Goal: Task Accomplishment & Management: Use online tool/utility

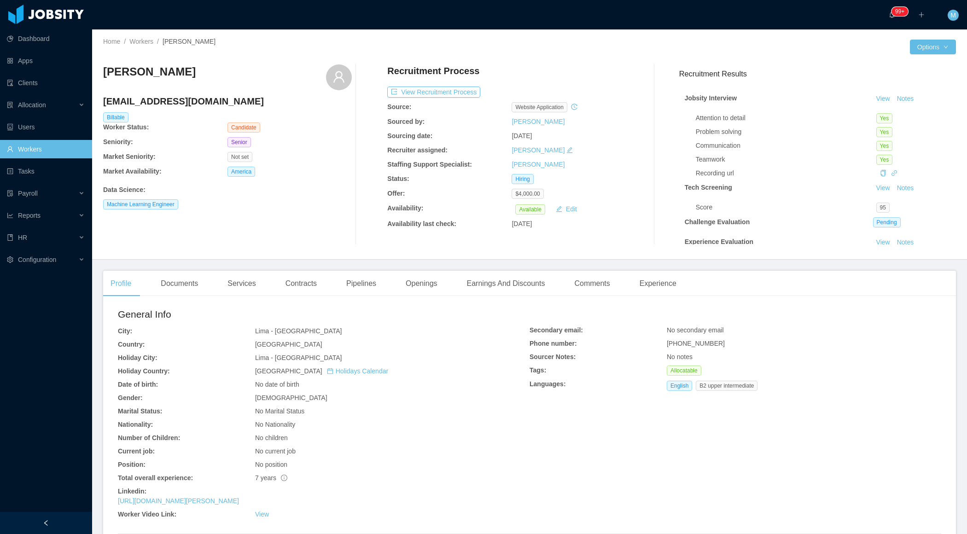
click at [71, 514] on div at bounding box center [46, 523] width 92 height 22
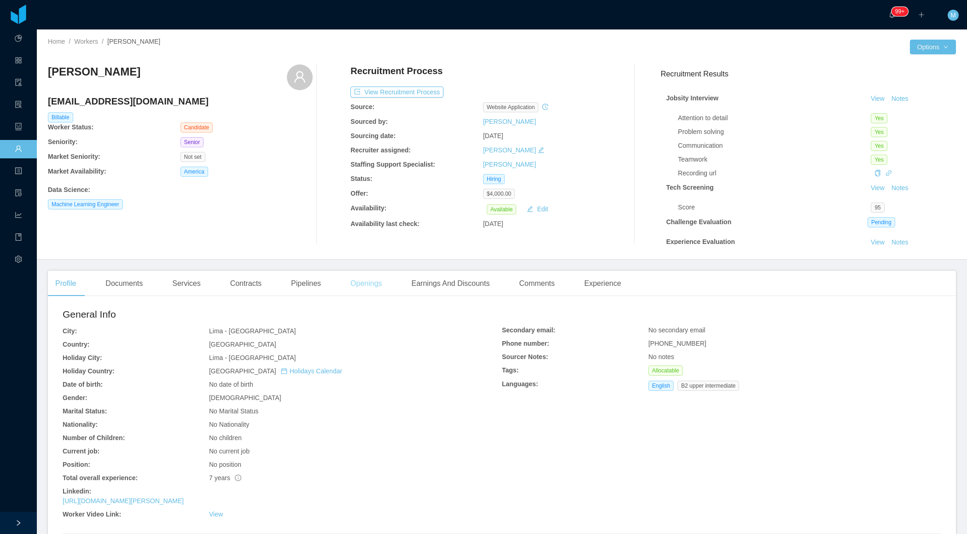
click at [378, 283] on div "Openings" at bounding box center [366, 284] width 47 height 26
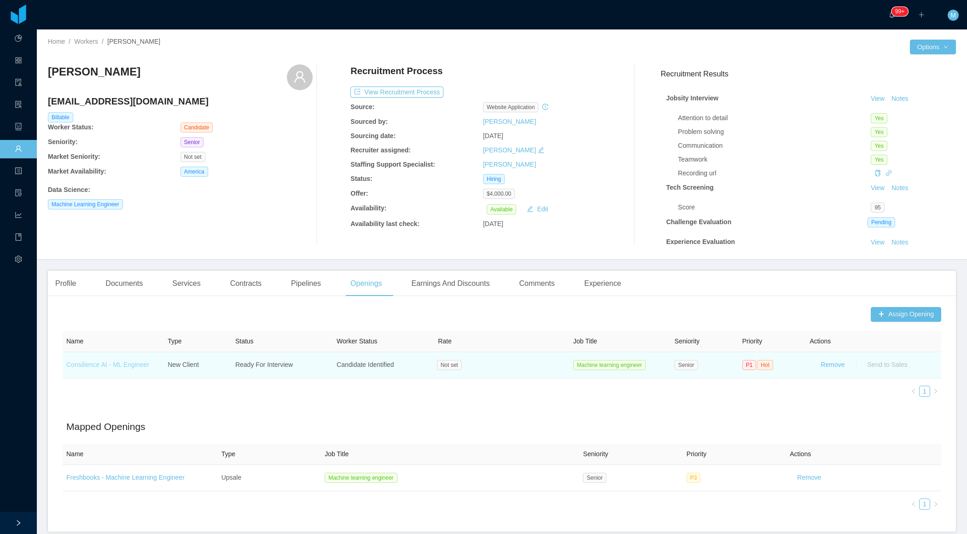
click at [128, 364] on link "Consilience AI - ML Engineer" at bounding box center [107, 364] width 83 height 7
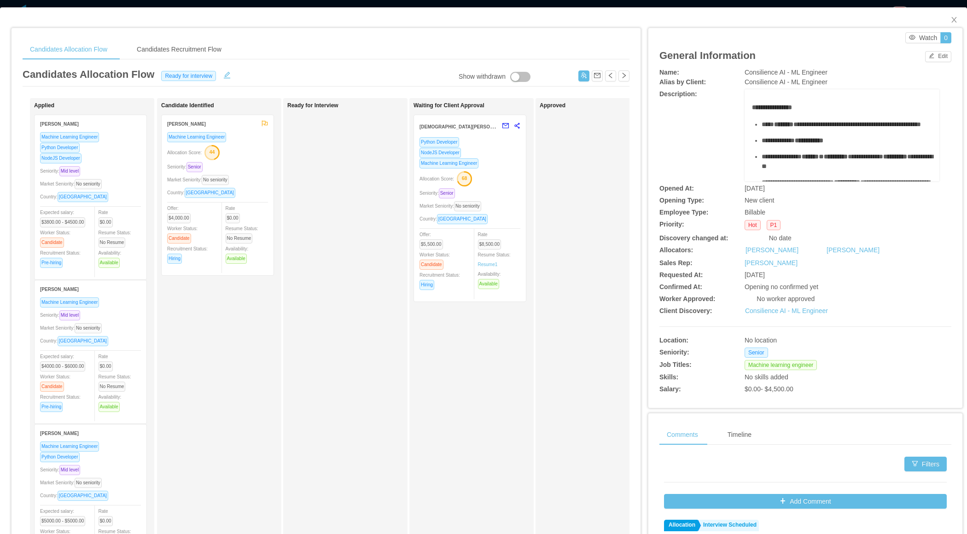
click at [250, 191] on div "Country: Peru" at bounding box center [217, 192] width 101 height 11
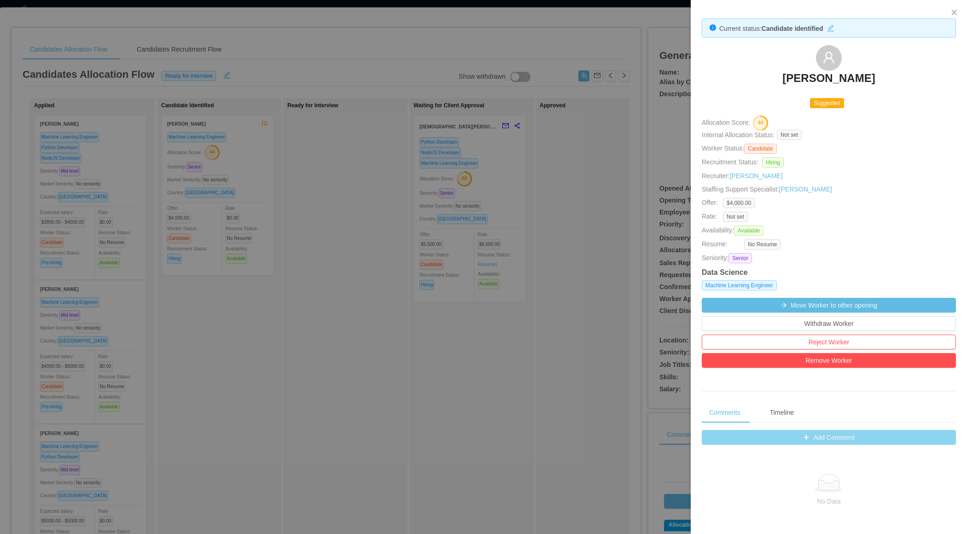
click at [807, 437] on button "Add Comment" at bounding box center [829, 437] width 254 height 15
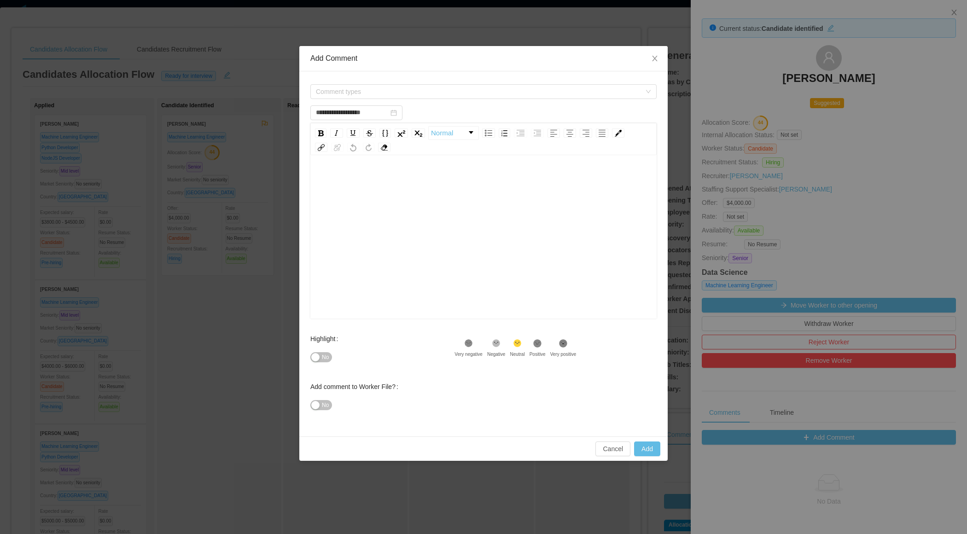
click at [439, 227] on div "rdw-editor" at bounding box center [484, 251] width 332 height 161
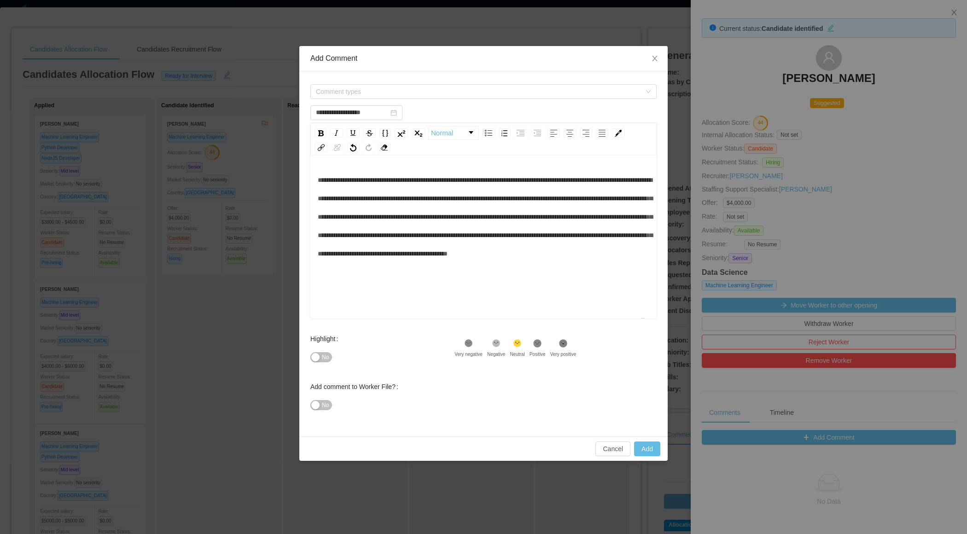
type input "**********"
click at [323, 352] on button "No" at bounding box center [321, 357] width 22 height 10
click at [390, 88] on span "Comment types" at bounding box center [478, 91] width 325 height 9
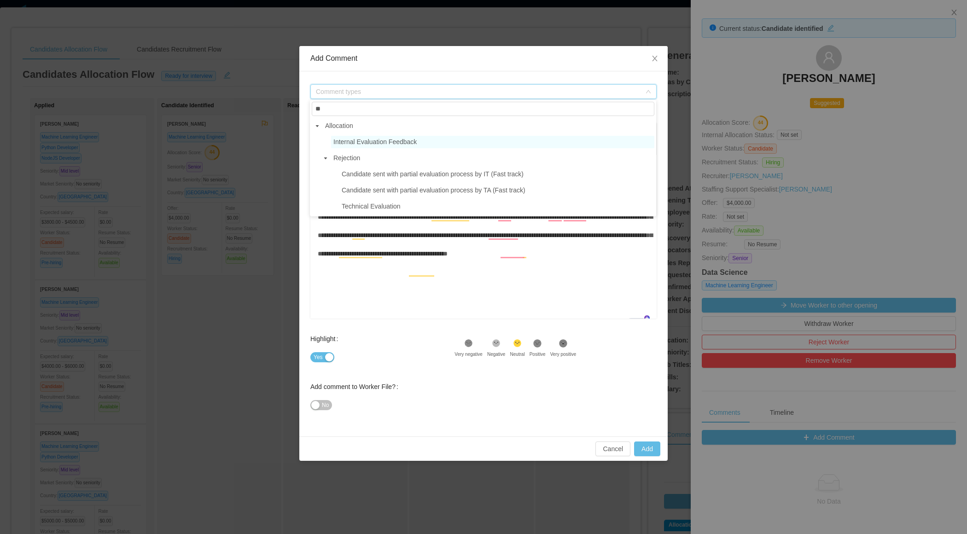
type input "**"
click at [387, 139] on span "Internal Evaluation Feedback" at bounding box center [374, 141] width 83 height 7
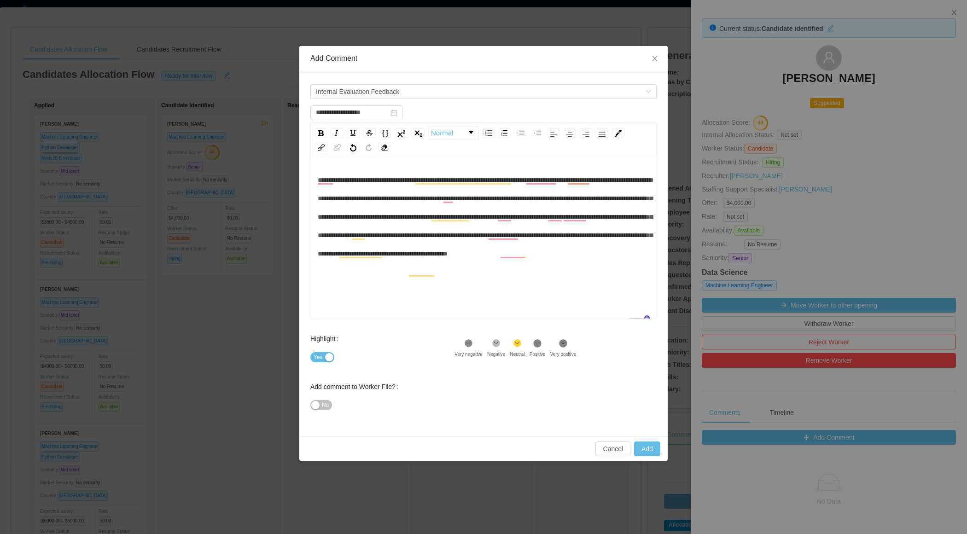
click at [562, 254] on span "**********" at bounding box center [485, 217] width 335 height 80
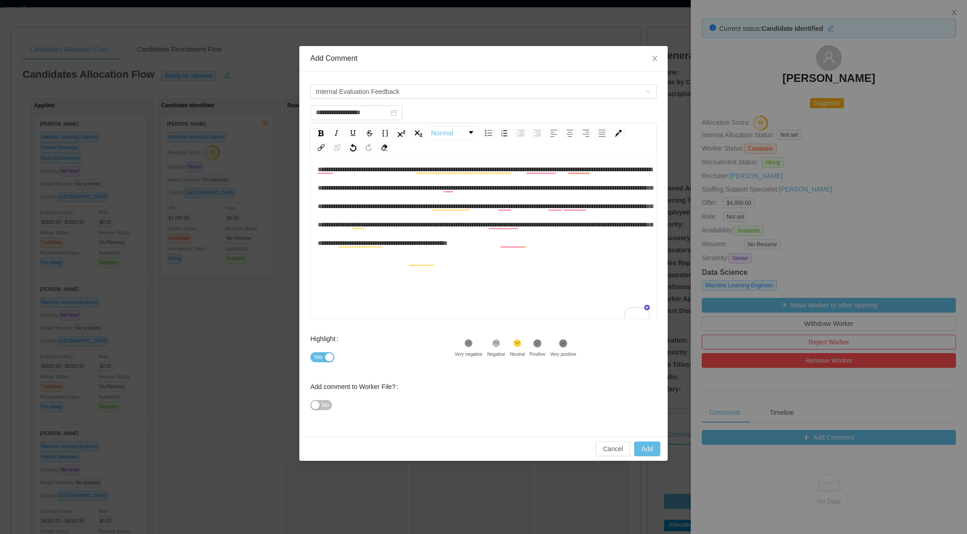
click at [565, 246] on span "**********" at bounding box center [485, 206] width 335 height 80
click at [570, 278] on div "**********" at bounding box center [484, 240] width 332 height 161
type input "**********"
click at [643, 447] on button "Add" at bounding box center [647, 449] width 26 height 15
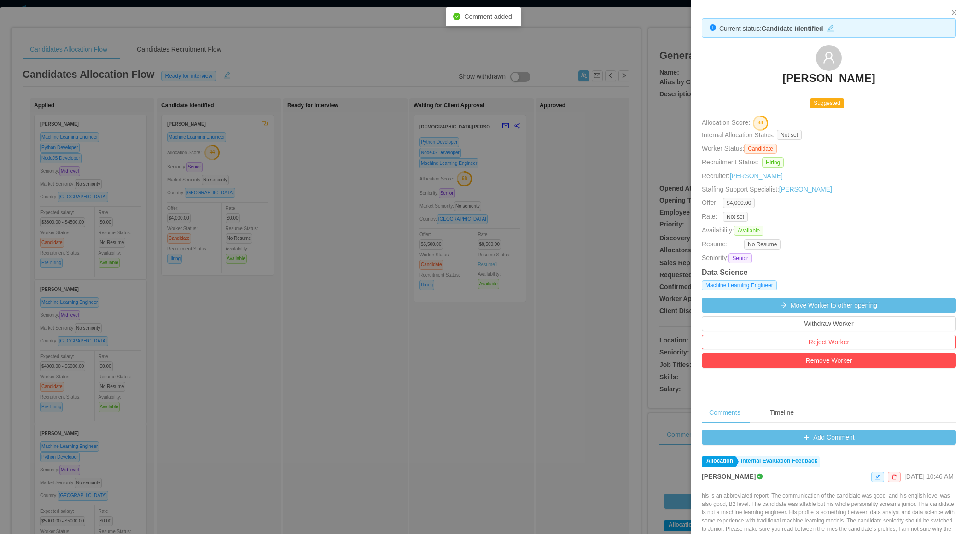
click at [433, 314] on div at bounding box center [483, 267] width 967 height 534
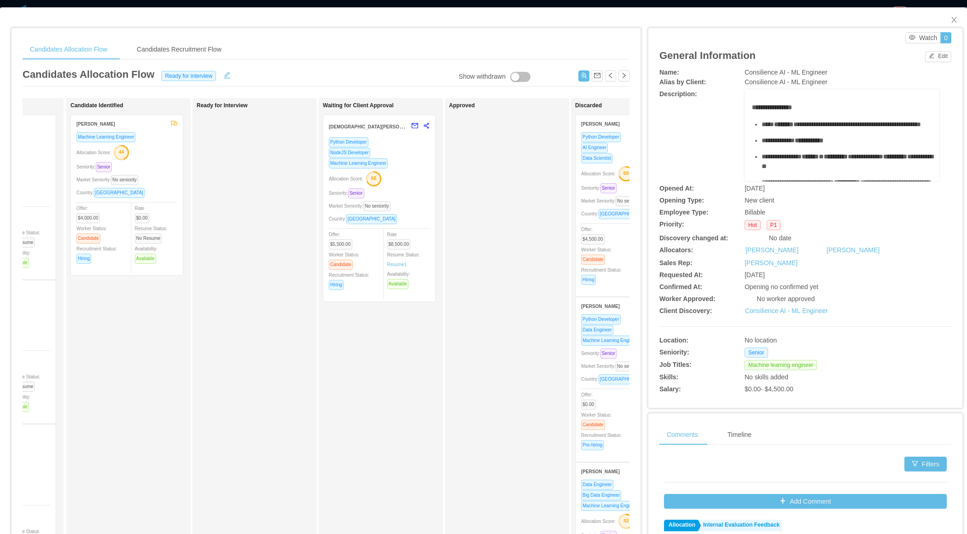
scroll to position [0, 99]
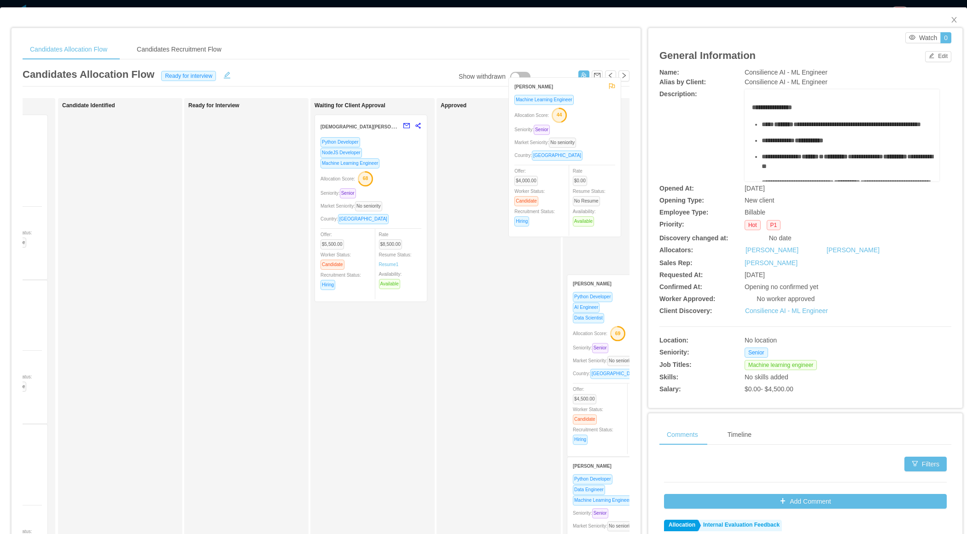
drag, startPoint x: 144, startPoint y: 199, endPoint x: 594, endPoint y: 167, distance: 451.4
click at [594, 167] on div "Applied Cristian Gonzalez Machine Learning Engineer Python Developer NodeJS Dev…" at bounding box center [326, 332] width 607 height 468
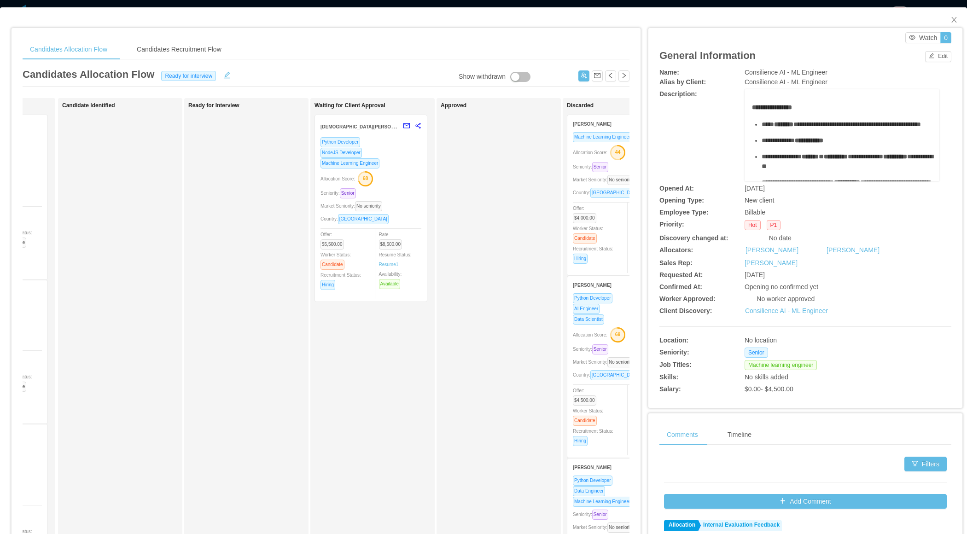
scroll to position [0, 0]
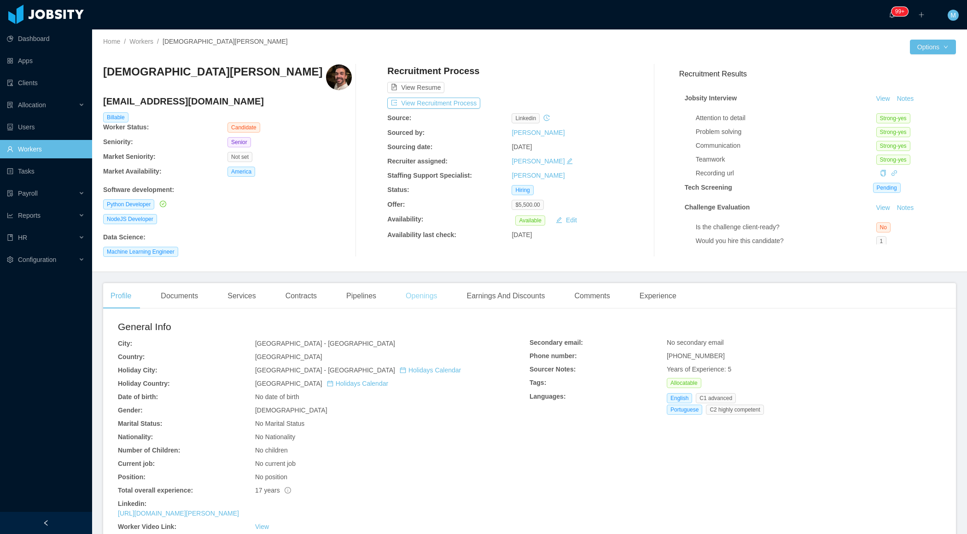
click at [432, 299] on div "Openings" at bounding box center [421, 296] width 47 height 26
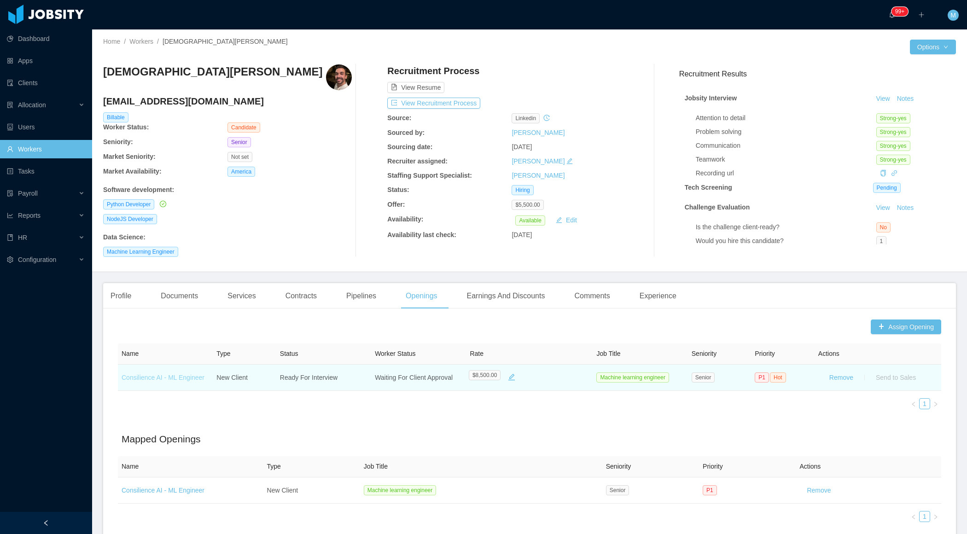
click at [189, 376] on link "Consilience AI - ML Engineer" at bounding box center [163, 377] width 83 height 7
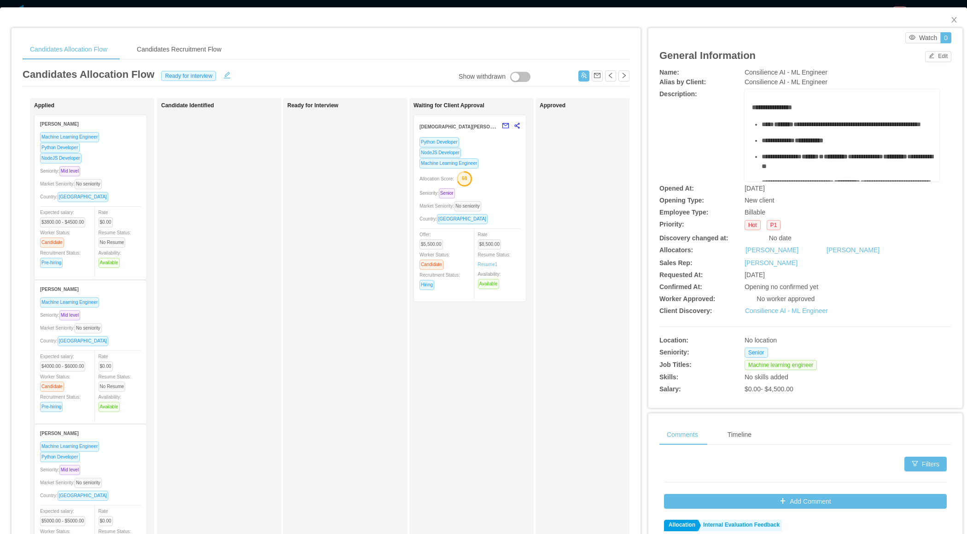
click at [507, 209] on div "Python Developer NodeJS Developer Machine Learning Engineer Allocation Score: 6…" at bounding box center [469, 216] width 101 height 159
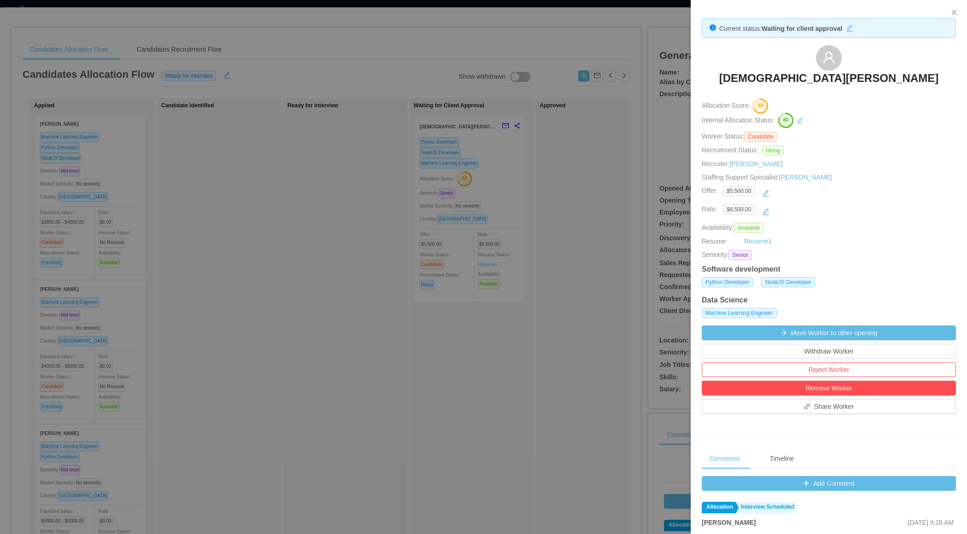
click at [544, 374] on div at bounding box center [483, 267] width 967 height 534
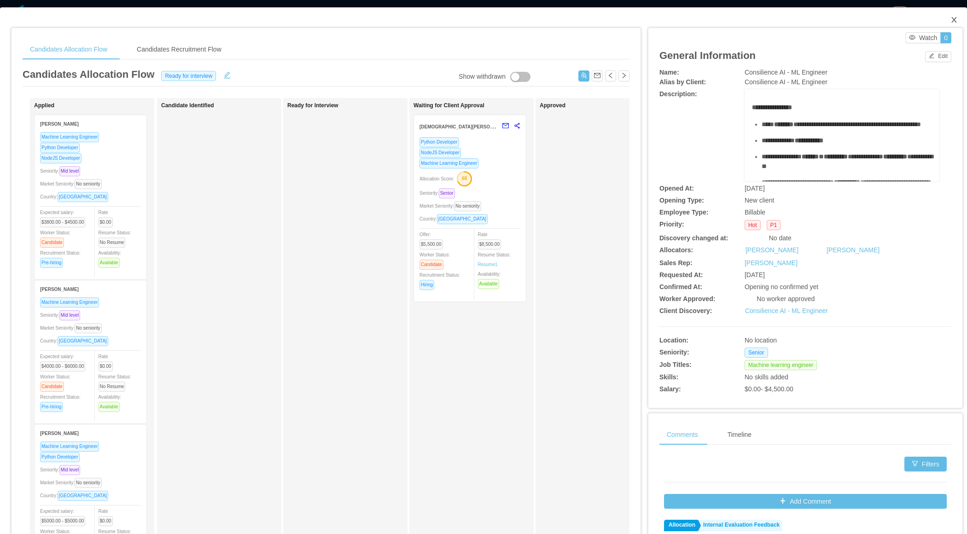
click at [958, 21] on span "Close" at bounding box center [954, 20] width 26 height 26
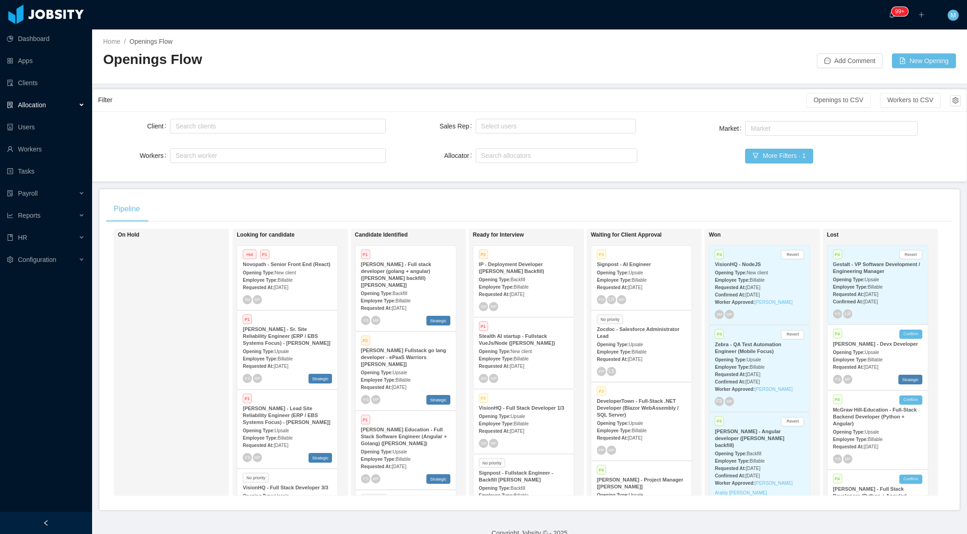
click at [71, 522] on div at bounding box center [46, 523] width 92 height 22
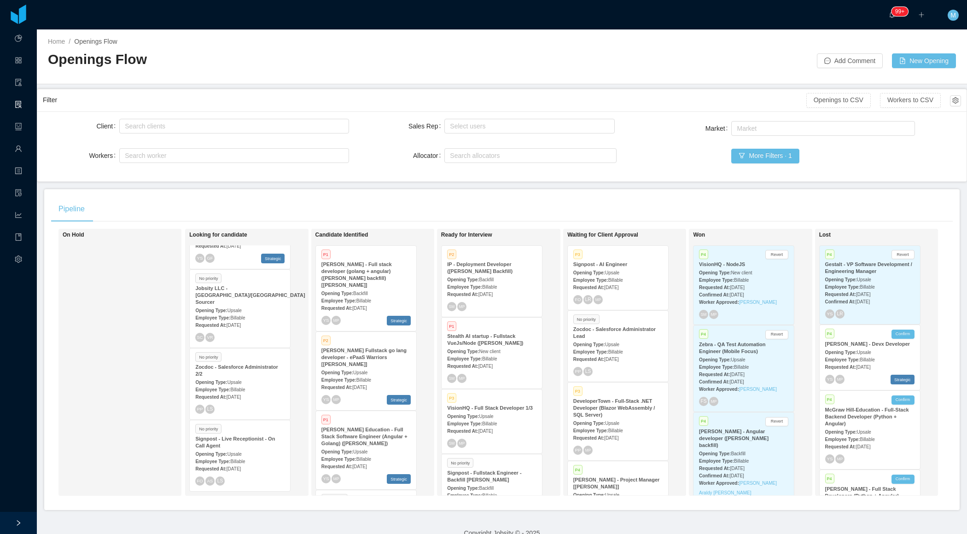
scroll to position [363, 0]
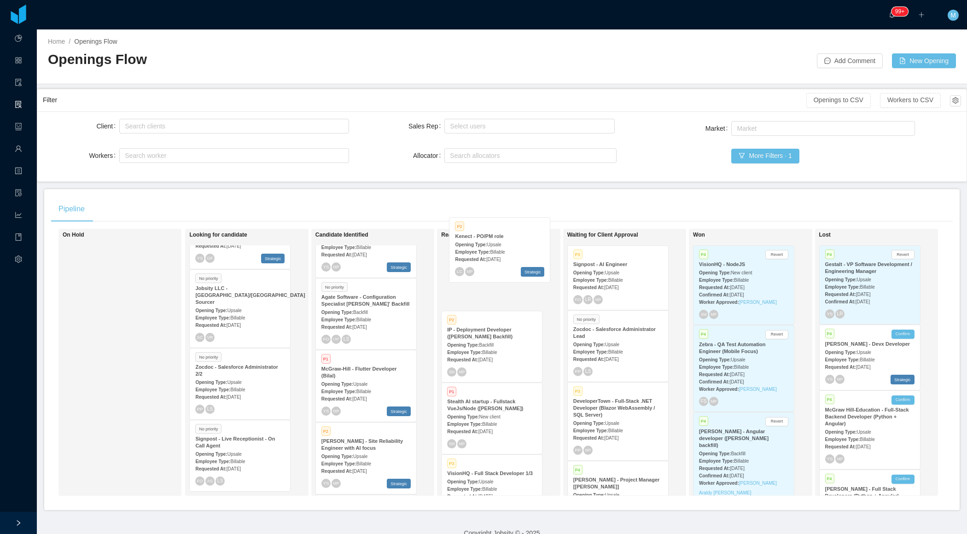
drag, startPoint x: 344, startPoint y: 380, endPoint x: 477, endPoint y: 256, distance: 182.8
click at [477, 256] on div "On Hold Looking for candidate Hot P1 Novopath - Senior Front End (React) Openin…" at bounding box center [502, 366] width 902 height 274
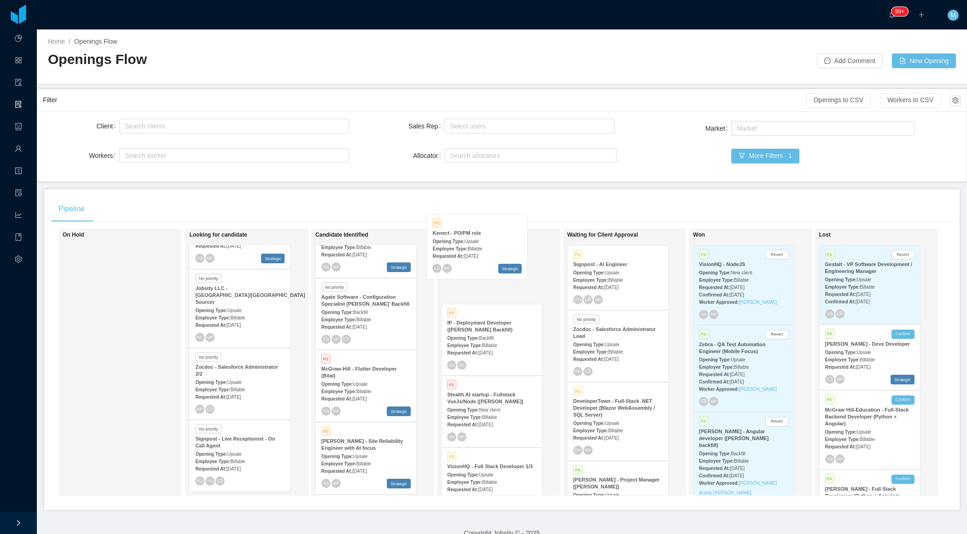
scroll to position [0, 0]
drag, startPoint x: 367, startPoint y: 384, endPoint x: 480, endPoint y: 254, distance: 172.0
click at [480, 254] on div "On Hold Looking for candidate Hot P1 Novopath - Senior Front End (React) Openin…" at bounding box center [502, 366] width 902 height 274
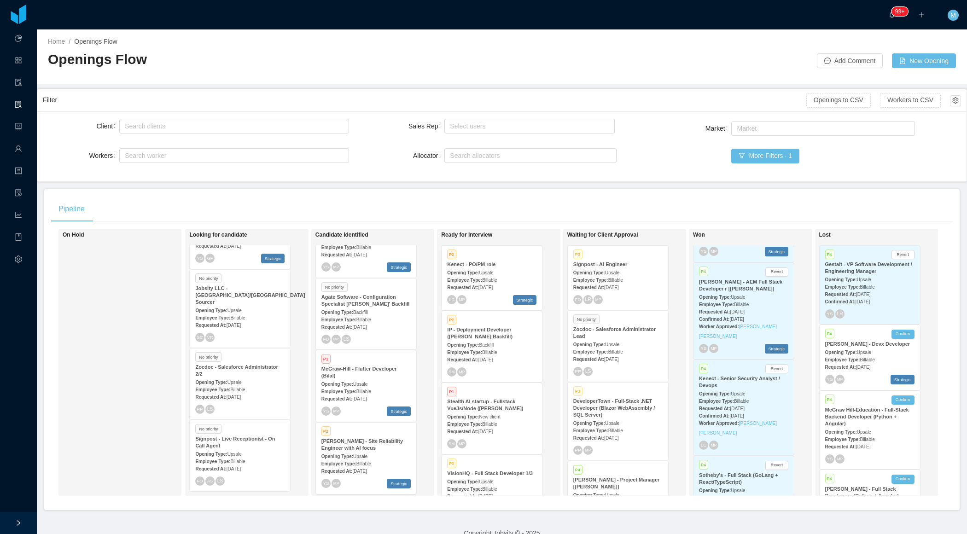
click at [489, 270] on span "Upsale" at bounding box center [486, 272] width 14 height 5
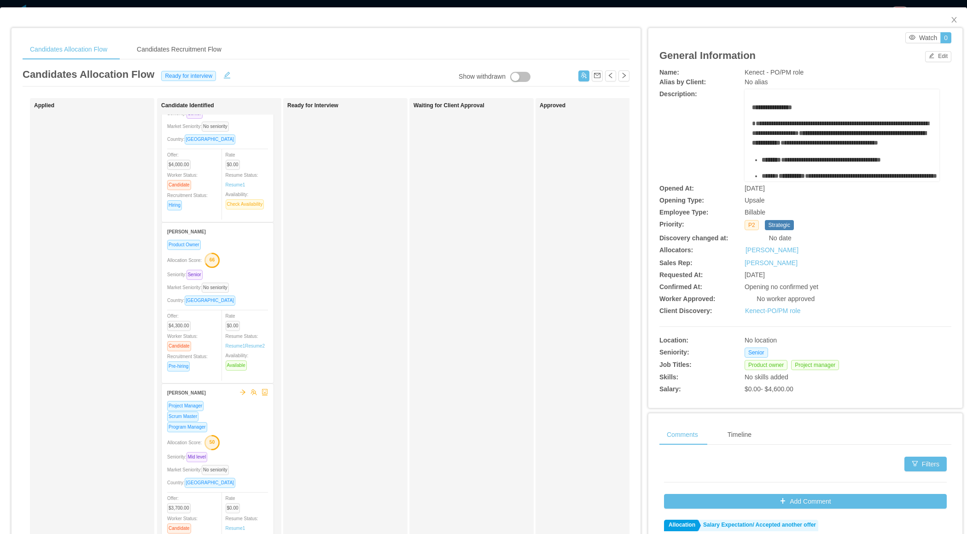
scroll to position [407, 0]
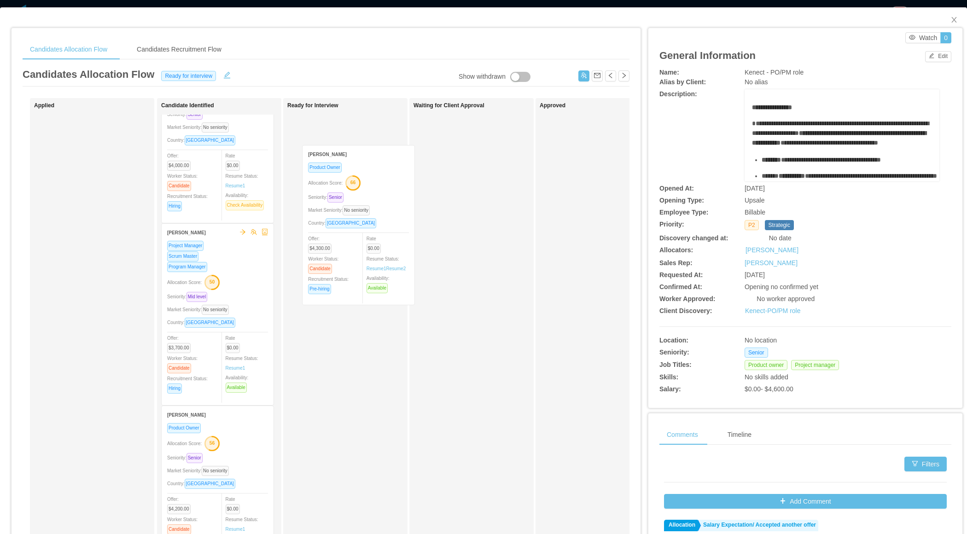
drag, startPoint x: 212, startPoint y: 294, endPoint x: 353, endPoint y: 221, distance: 159.0
click at [353, 221] on div "Applied Candidate Identified [PERSON_NAME] Program Manager Project Manager Allo…" at bounding box center [326, 332] width 607 height 468
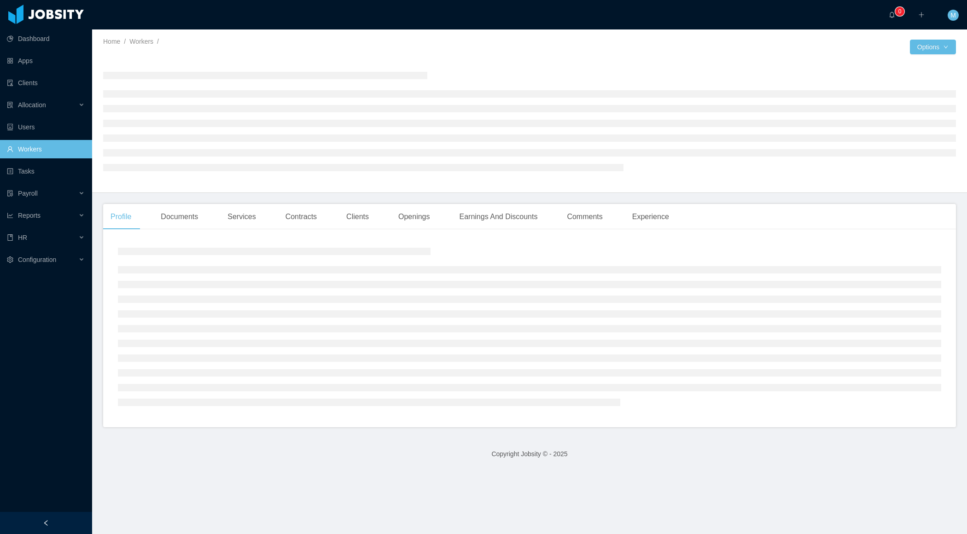
click at [52, 518] on div at bounding box center [46, 523] width 92 height 22
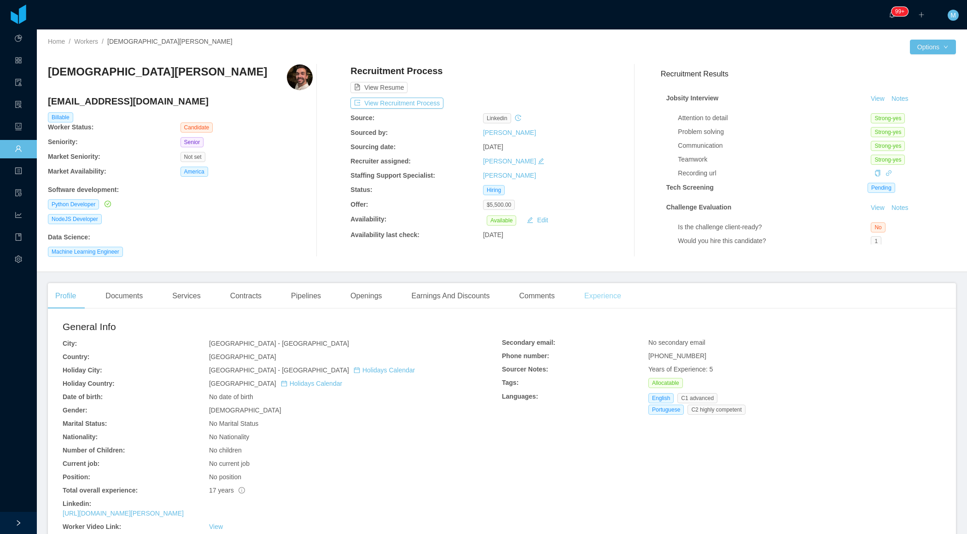
click at [618, 294] on div "Experience" at bounding box center [603, 296] width 52 height 26
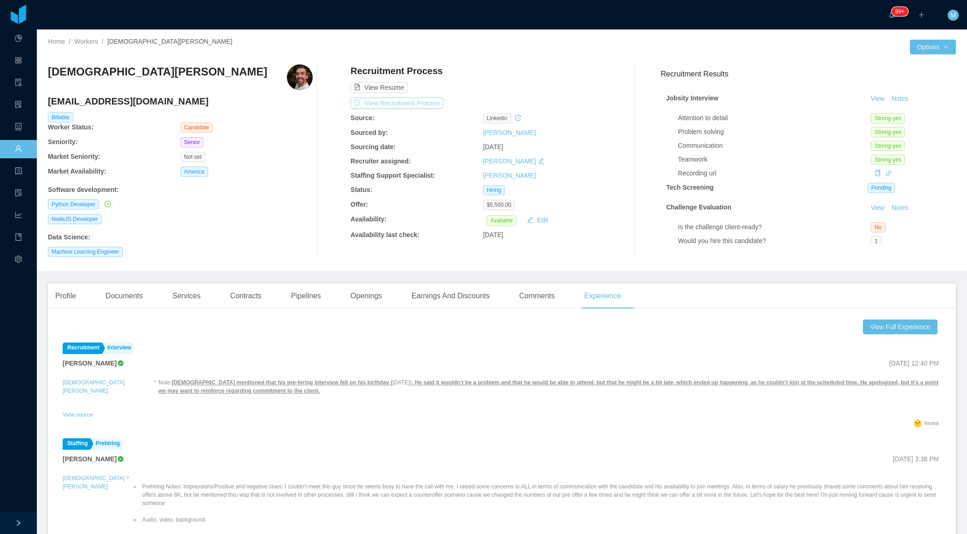
click at [390, 100] on button "View Recruitment Process" at bounding box center [396, 103] width 93 height 11
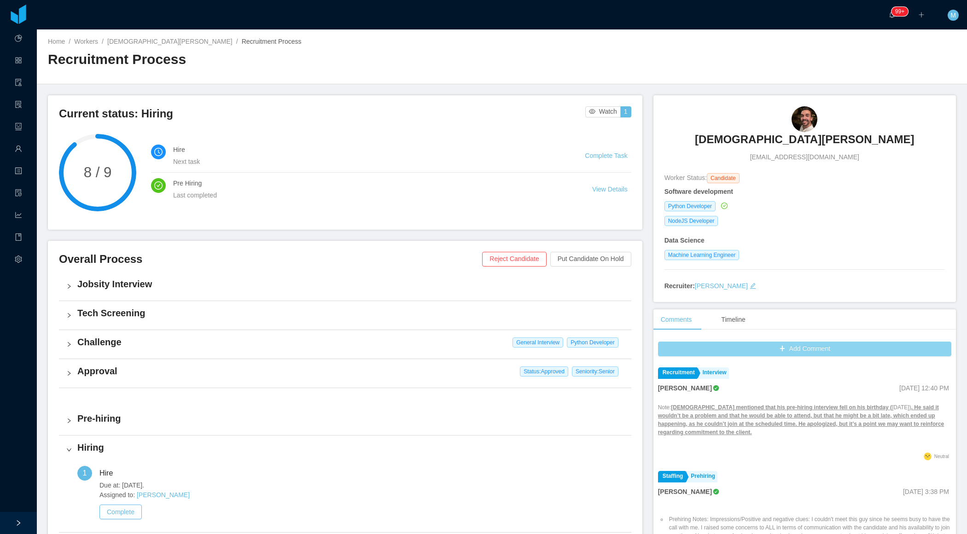
click at [748, 342] on button "Add Comment" at bounding box center [804, 349] width 293 height 15
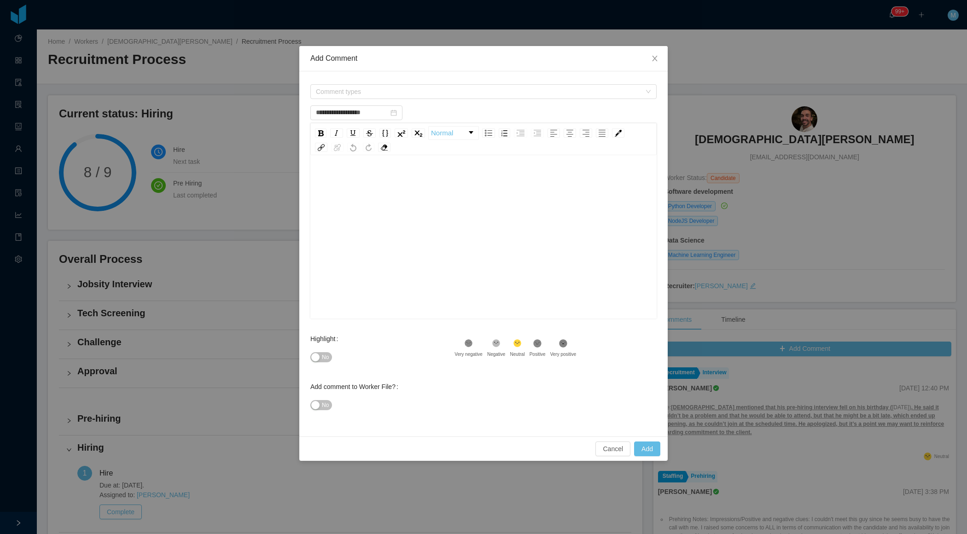
click at [482, 214] on div "rdw-editor" at bounding box center [484, 251] width 332 height 161
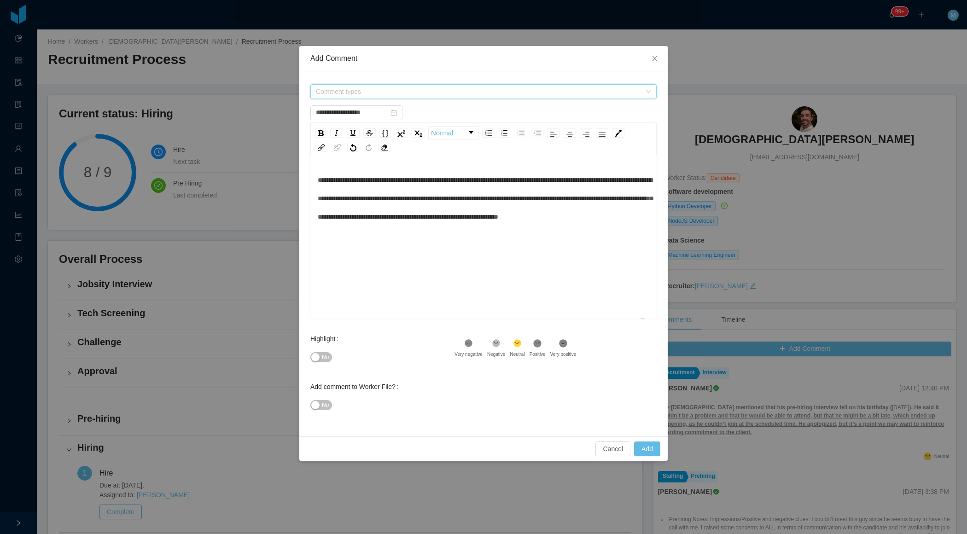
click at [406, 98] on span "Comment types" at bounding box center [480, 92] width 329 height 14
click at [345, 127] on span "Recruitment" at bounding box center [342, 125] width 35 height 7
click at [320, 126] on span at bounding box center [317, 126] width 11 height 11
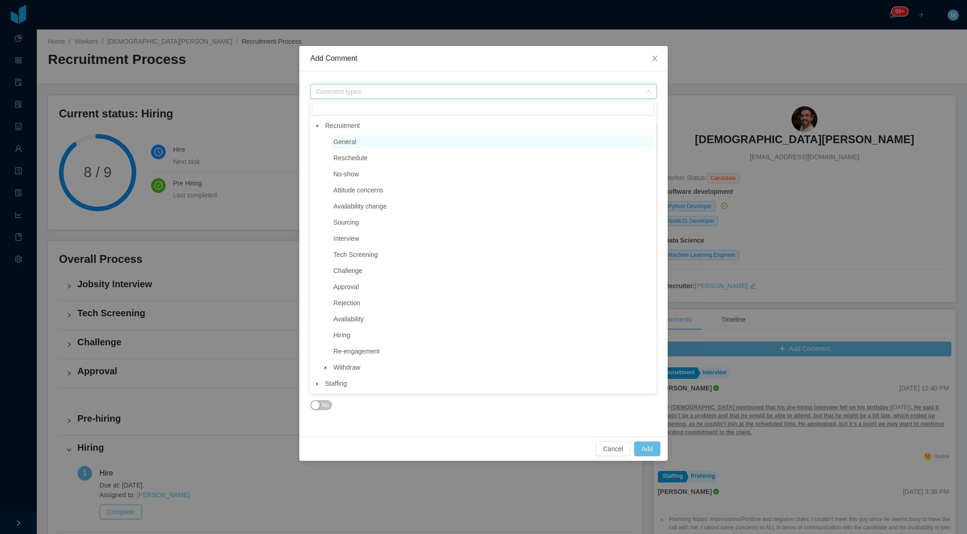
click at [354, 145] on span "General" at bounding box center [344, 141] width 23 height 7
type input "**********"
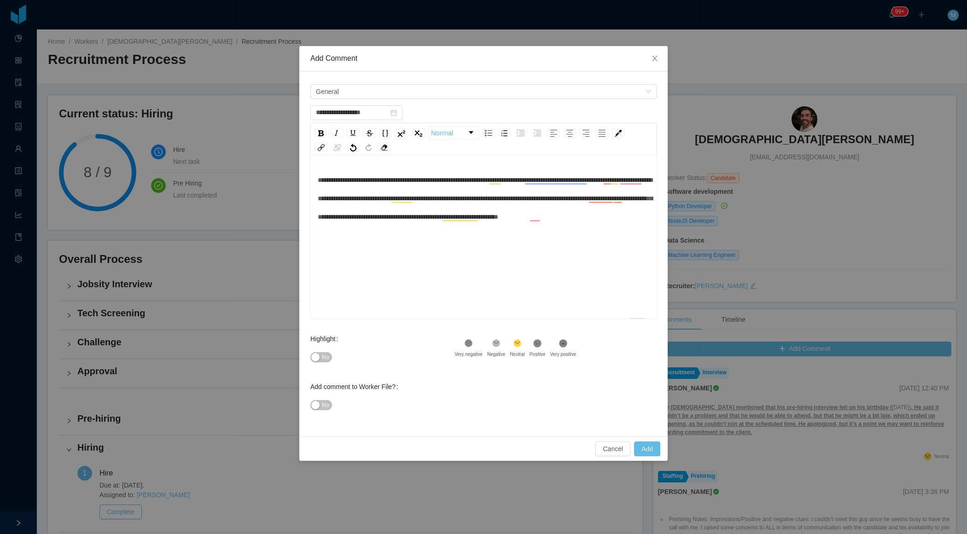
click at [321, 180] on span "**********" at bounding box center [485, 198] width 335 height 43
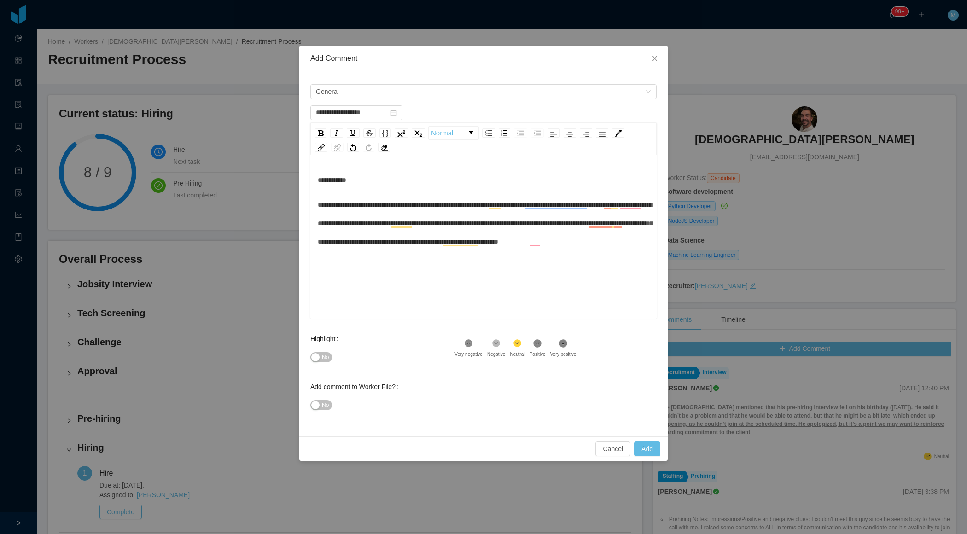
click at [322, 353] on span "No" at bounding box center [325, 357] width 7 height 9
click at [476, 271] on div "**********" at bounding box center [484, 251] width 332 height 161
type input "**********"
click at [652, 452] on button "Add" at bounding box center [647, 449] width 26 height 15
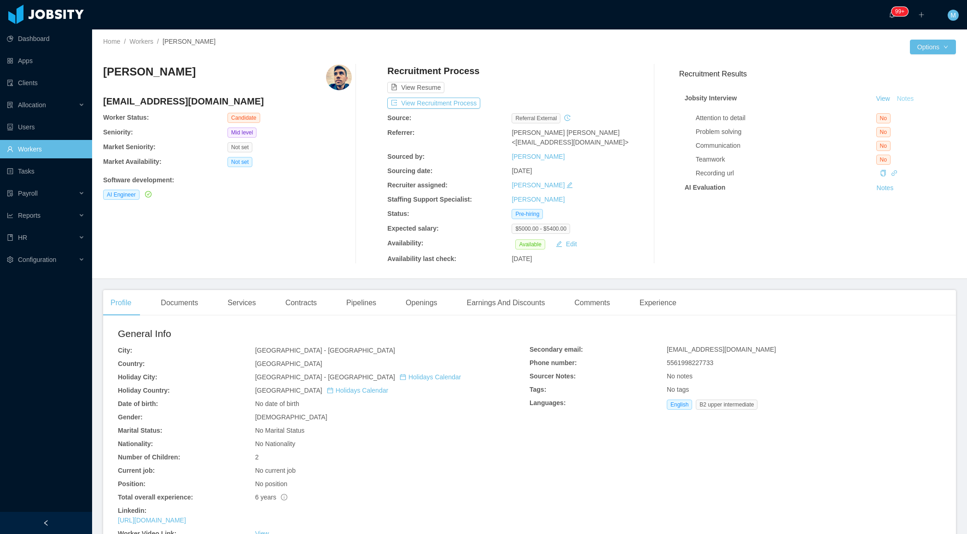
click at [909, 100] on button "Notes" at bounding box center [905, 98] width 24 height 11
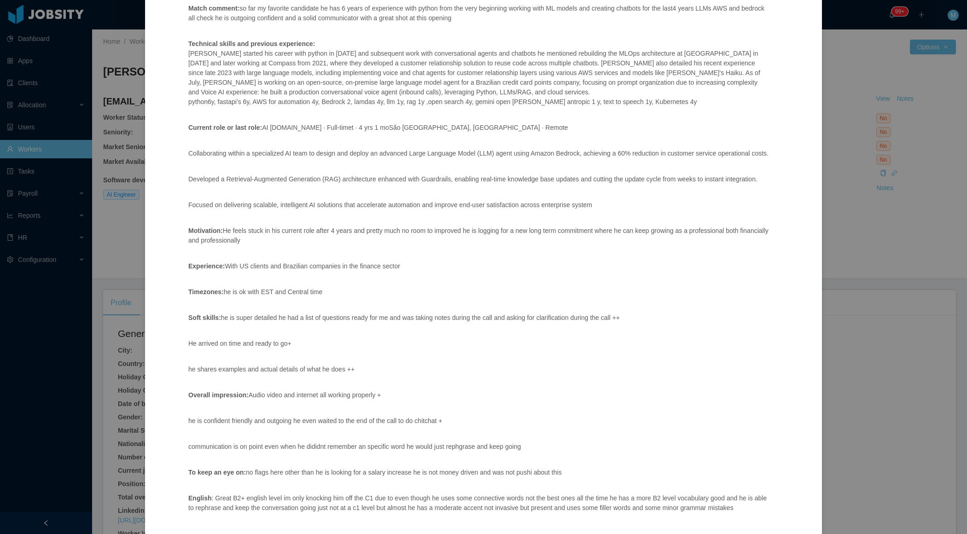
scroll to position [207, 0]
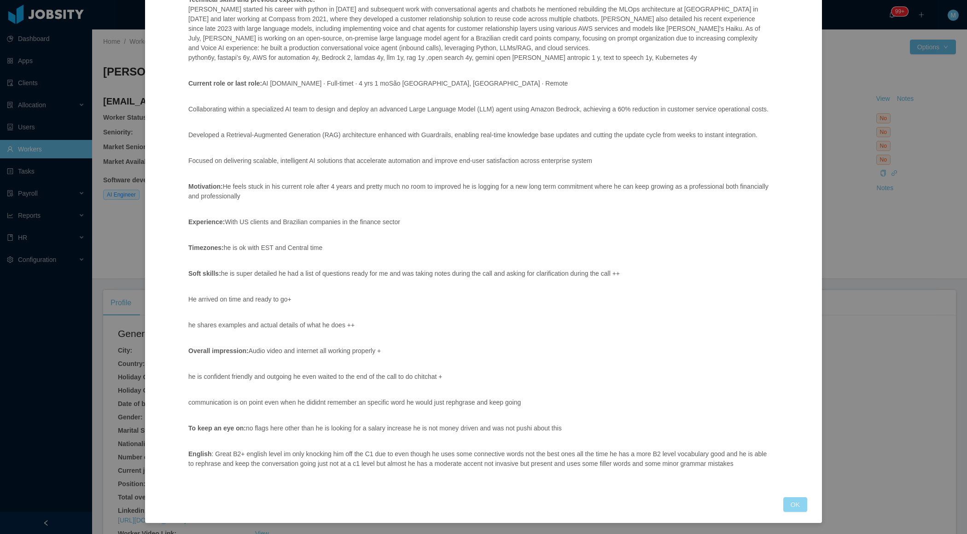
click at [792, 511] on button "OK" at bounding box center [795, 504] width 24 height 15
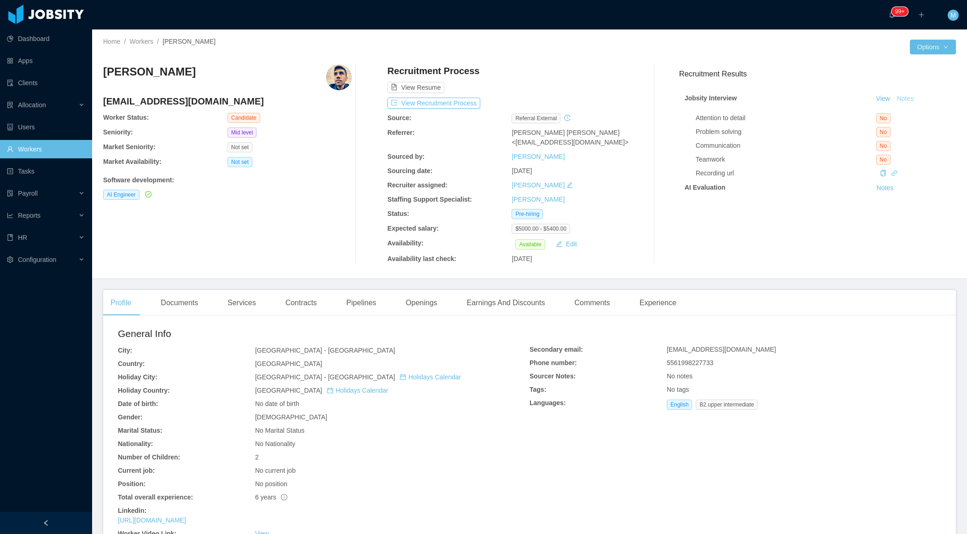
scroll to position [161, 0]
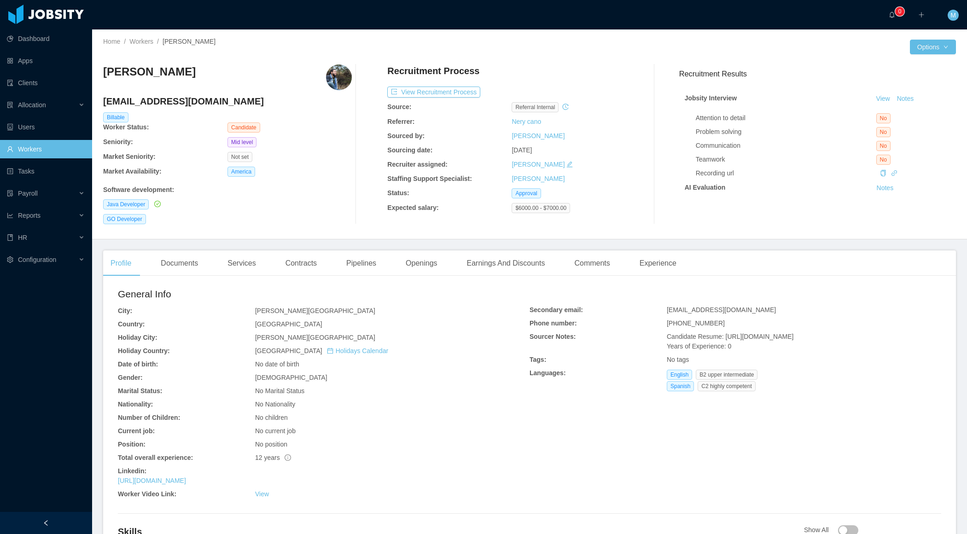
click at [52, 526] on div at bounding box center [46, 523] width 92 height 22
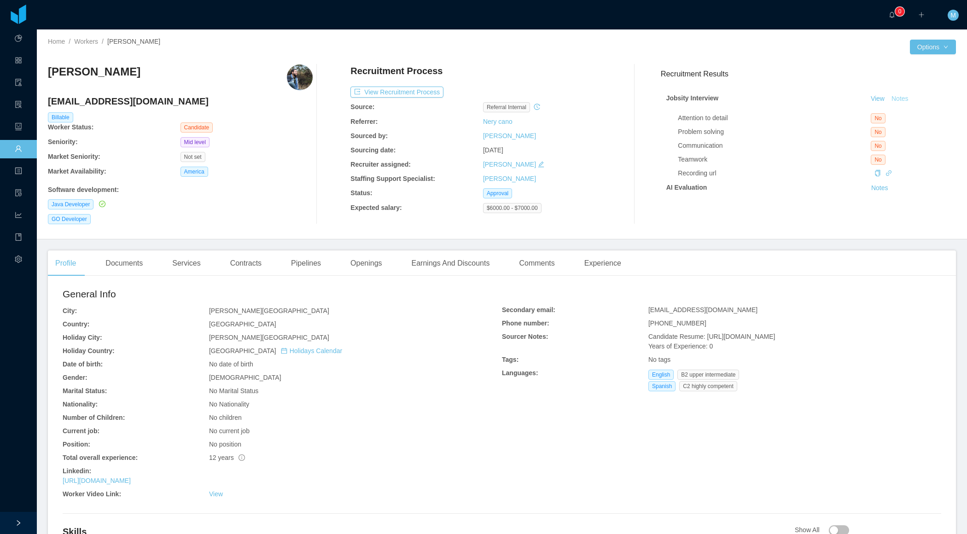
click at [903, 99] on button "Notes" at bounding box center [900, 98] width 24 height 11
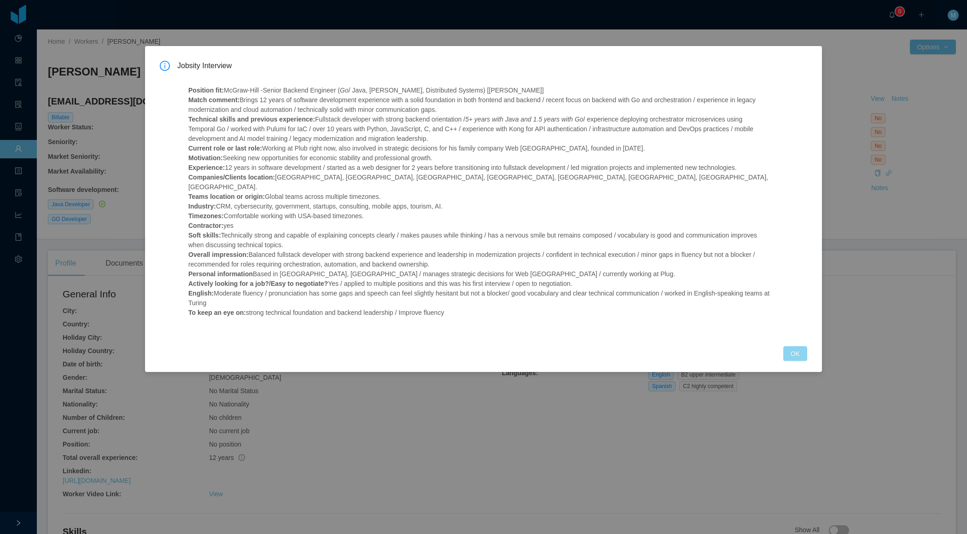
click at [791, 347] on button "OK" at bounding box center [795, 353] width 24 height 15
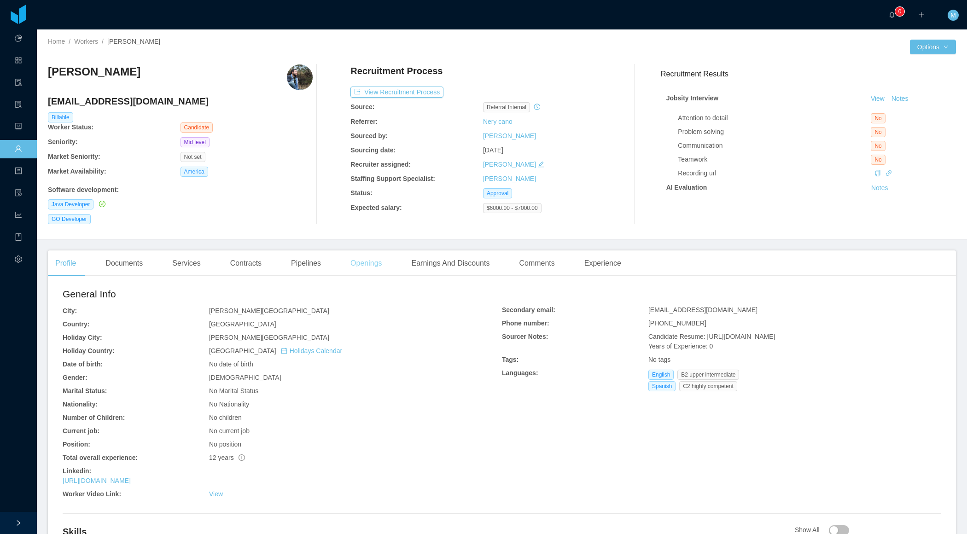
click at [380, 267] on div "Openings" at bounding box center [366, 263] width 47 height 26
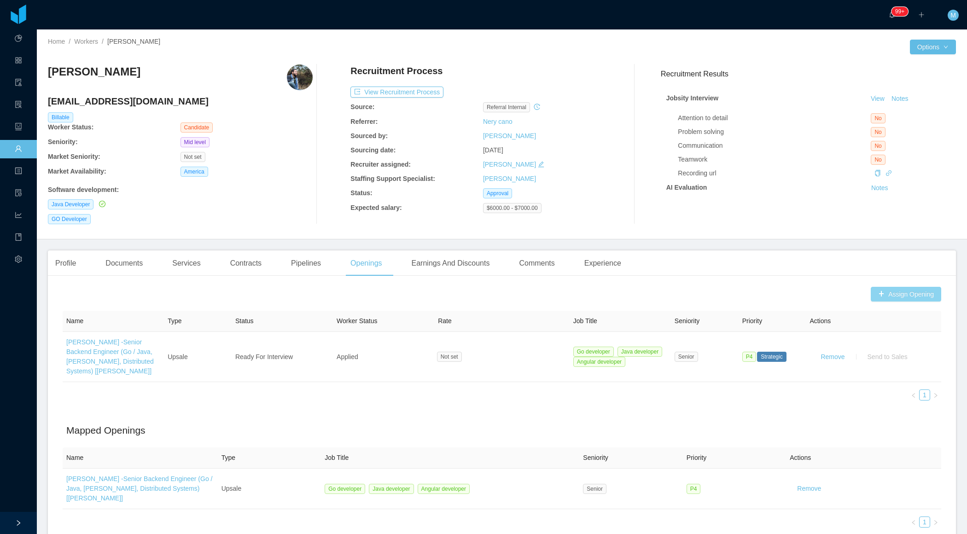
click at [893, 298] on button "Assign Opening" at bounding box center [906, 294] width 70 height 15
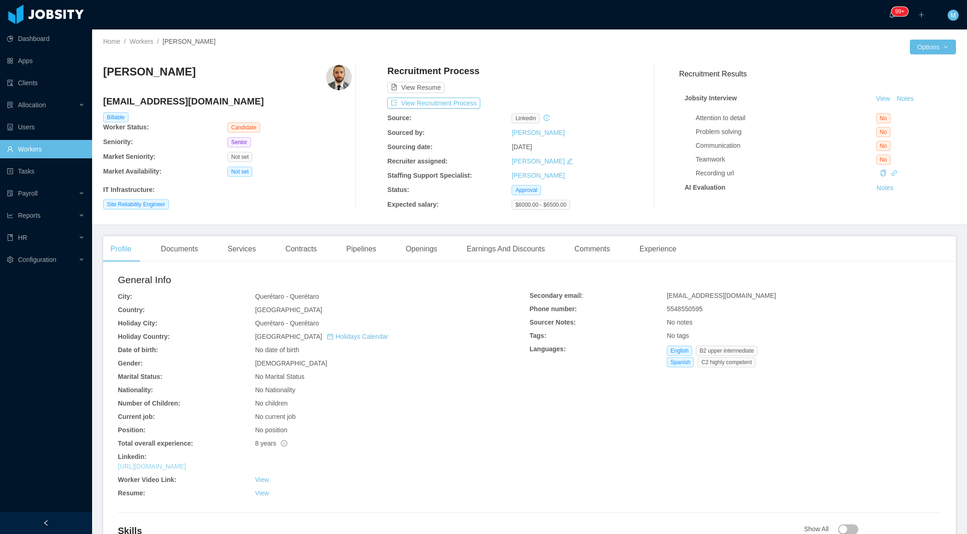
click at [186, 466] on link "https://www.linkedin.com/in/luisponce90" at bounding box center [152, 466] width 68 height 7
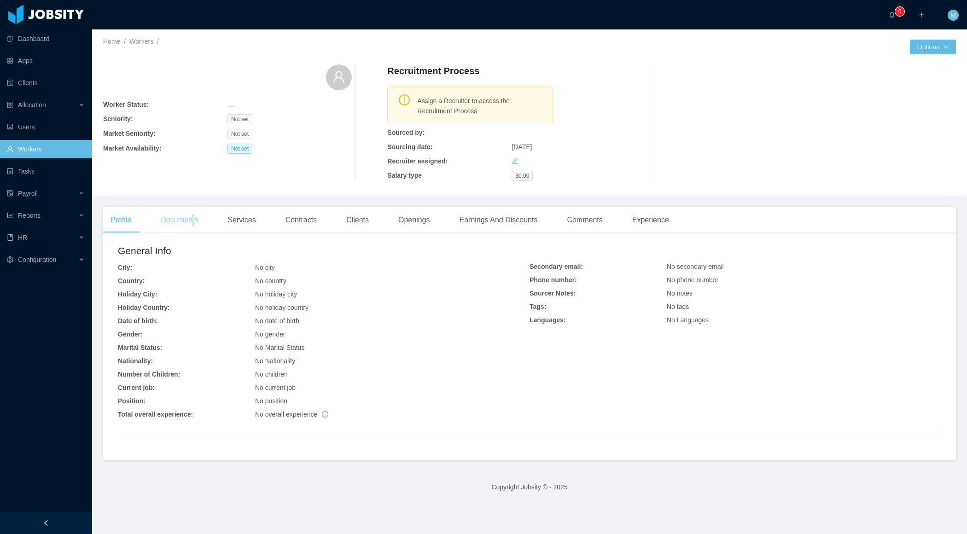
click at [195, 215] on div "Documents" at bounding box center [179, 220] width 52 height 26
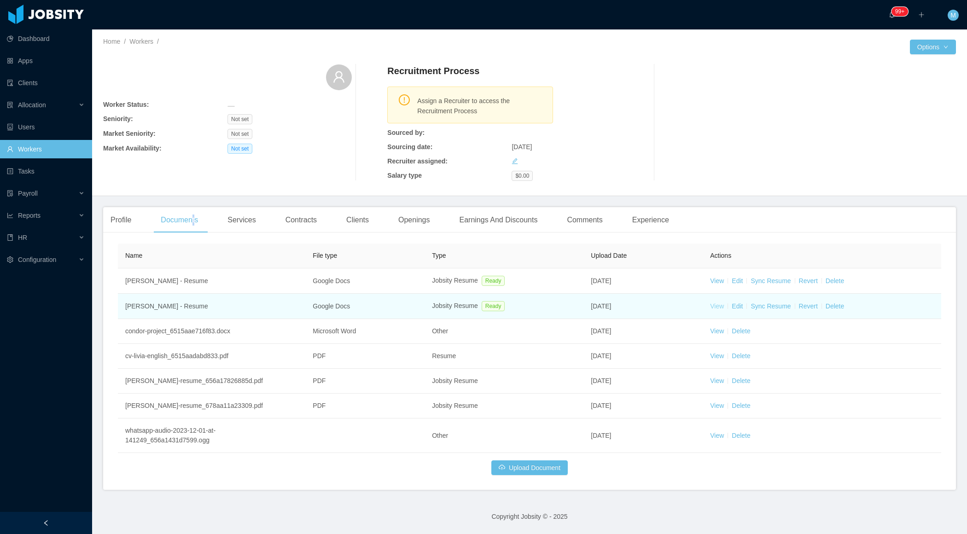
click at [718, 308] on link "View" at bounding box center [717, 306] width 14 height 7
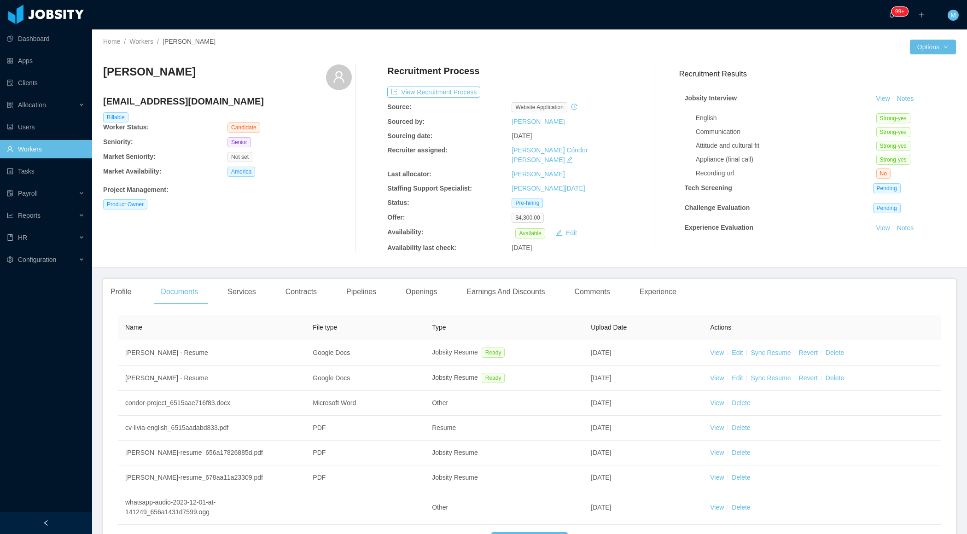
click at [58, 522] on div at bounding box center [46, 523] width 92 height 22
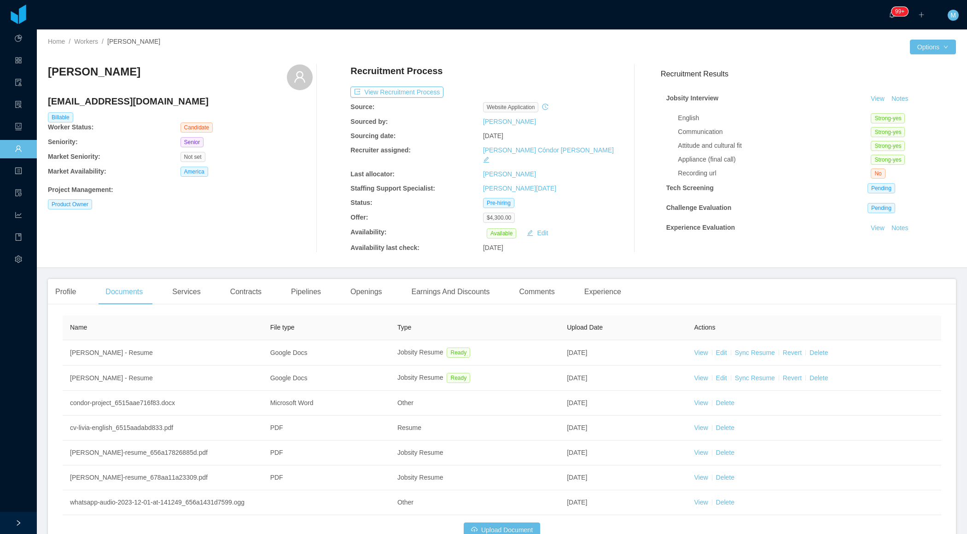
click at [280, 229] on div "Livia Scattolini lih.scatto@gmail.com Billable Worker Status: Candidate Seniori…" at bounding box center [180, 158] width 265 height 188
click at [605, 279] on div "Experience" at bounding box center [603, 292] width 52 height 26
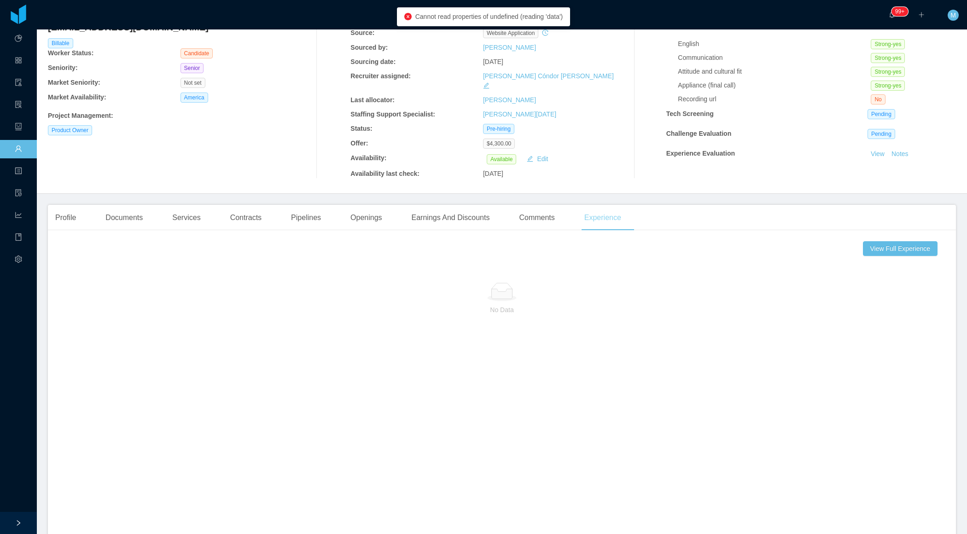
scroll to position [75, 0]
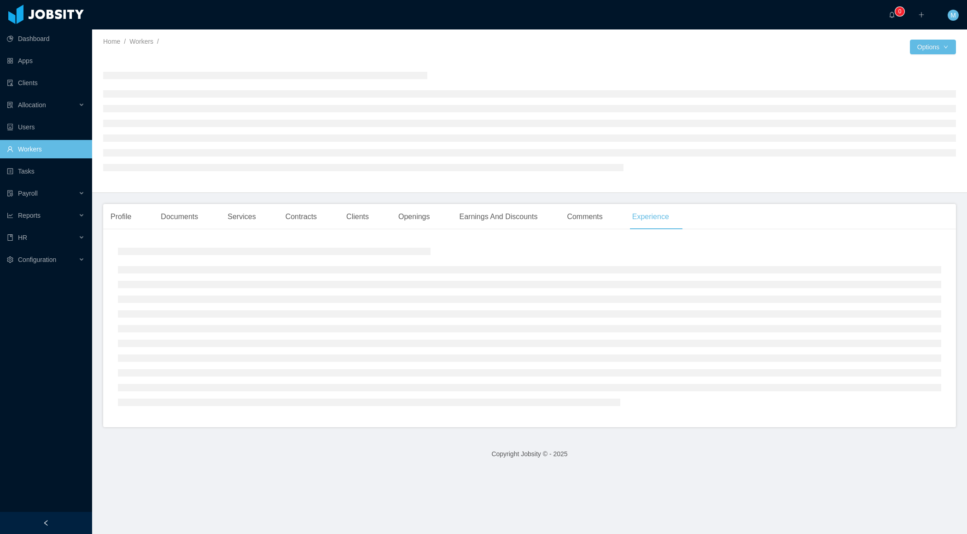
click at [46, 520] on icon "icon: left" at bounding box center [46, 523] width 6 height 6
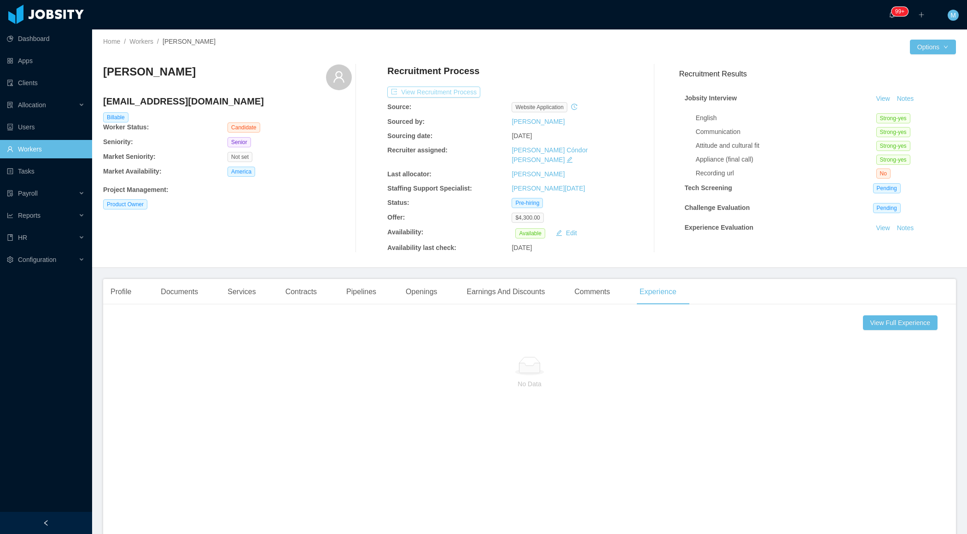
click at [442, 93] on button "View Recruitment Process" at bounding box center [433, 92] width 93 height 11
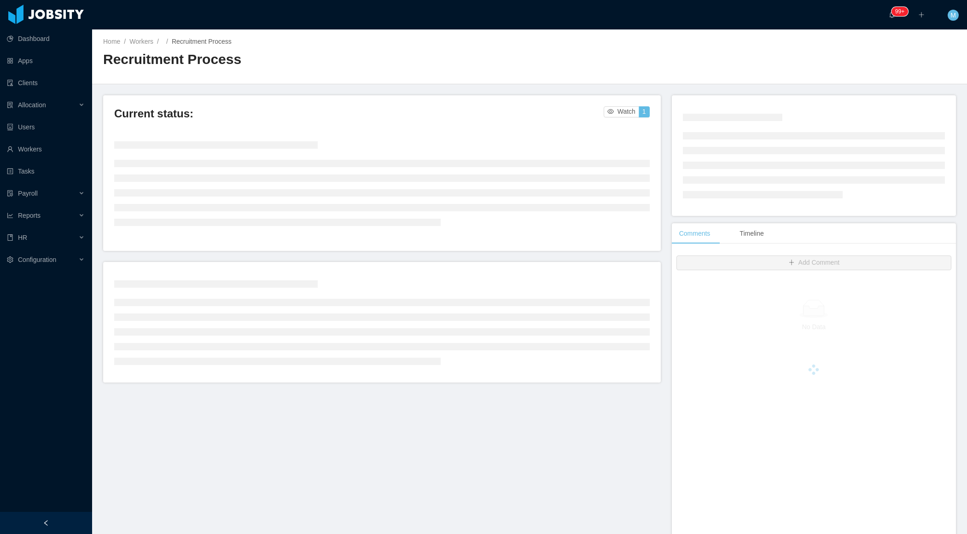
click at [55, 518] on div at bounding box center [46, 523] width 92 height 22
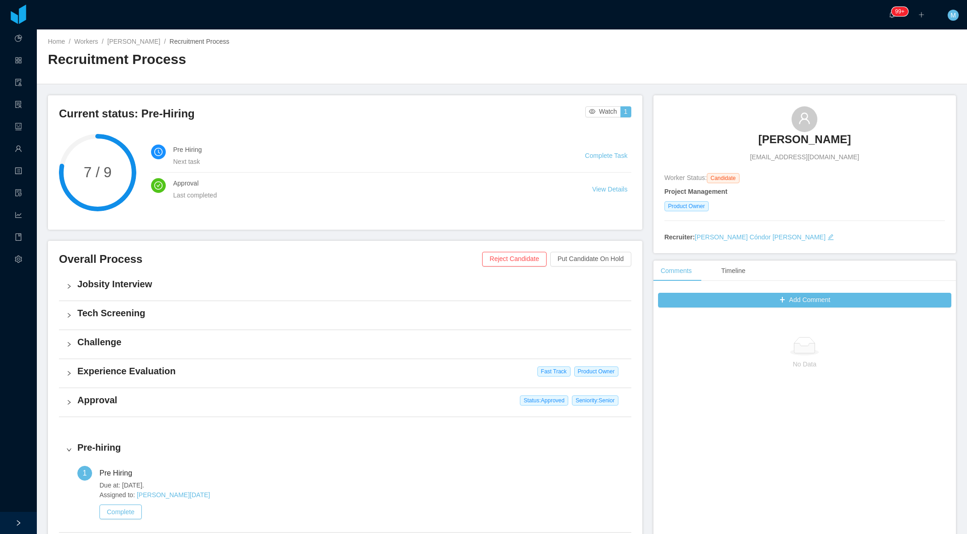
click at [798, 140] on h3 "[PERSON_NAME]" at bounding box center [804, 139] width 93 height 15
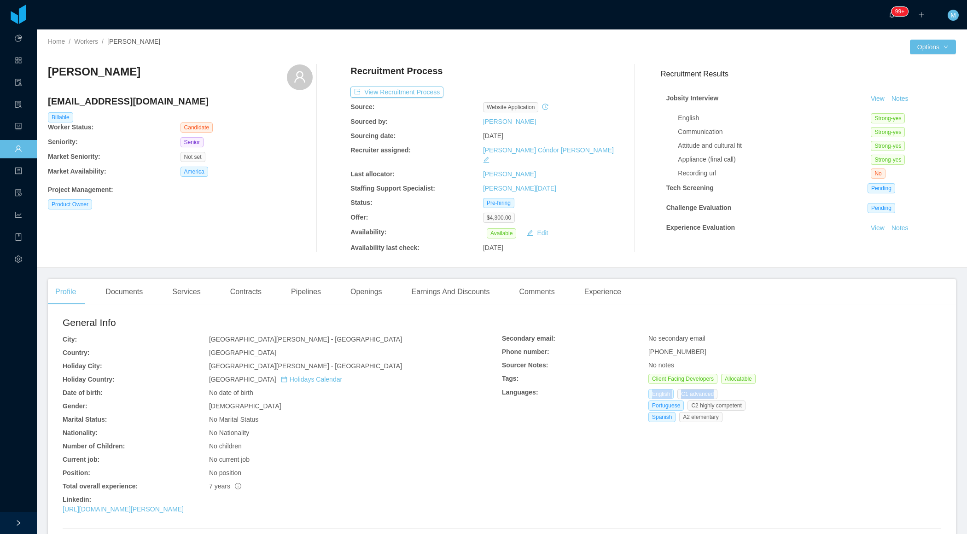
drag, startPoint x: 717, startPoint y: 388, endPoint x: 652, endPoint y: 387, distance: 65.4
click at [651, 389] on div "English C1 advanced" at bounding box center [684, 394] width 73 height 10
copy div "English C1 advanced"
click at [902, 96] on button "Notes" at bounding box center [900, 98] width 24 height 11
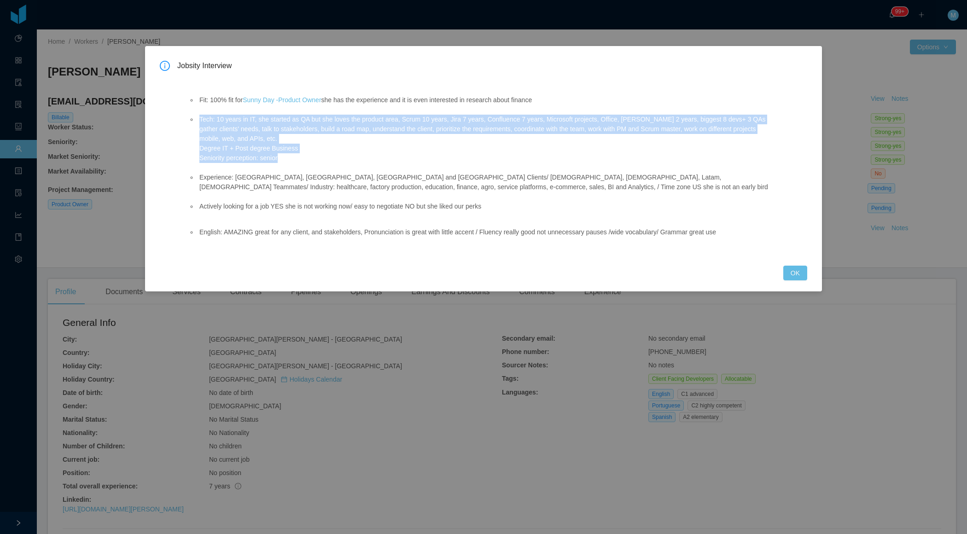
drag, startPoint x: 298, startPoint y: 159, endPoint x: 194, endPoint y: 124, distance: 109.6
click at [193, 124] on ul "Fit: 100% fit for Sunny Day -Product Owner she has the experience and it is eve…" at bounding box center [479, 153] width 582 height 135
copy li "Tech: 10 years in IT, she started as QA but she loves the product area, Scrum 1…"
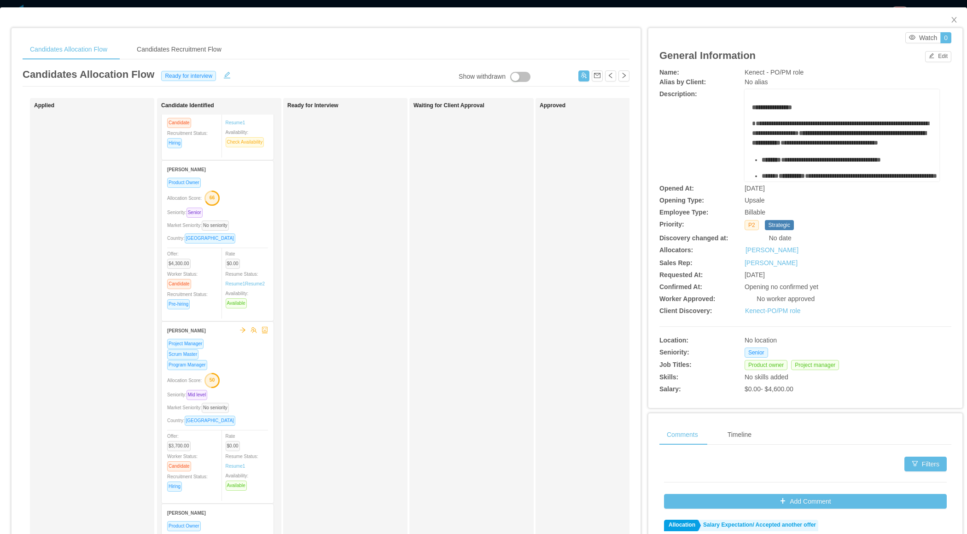
scroll to position [468, 0]
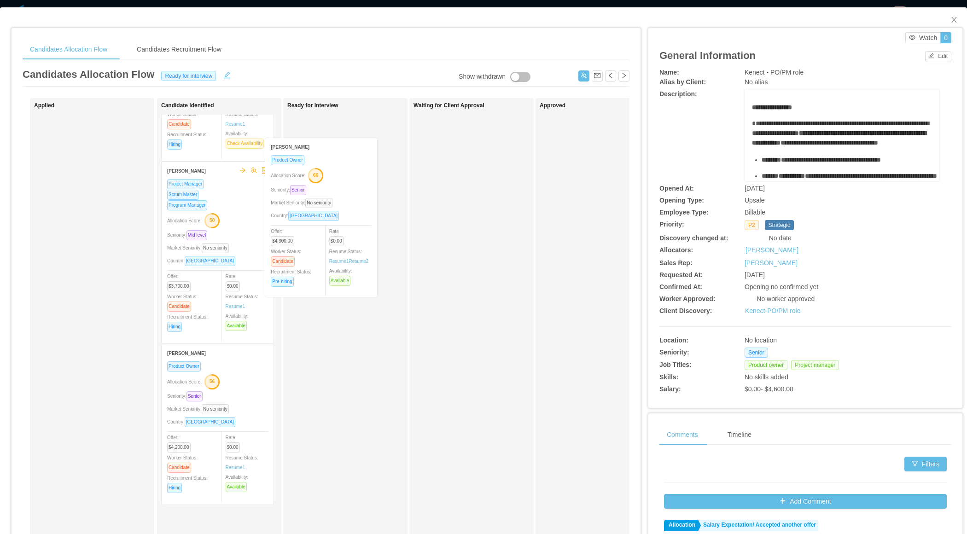
drag, startPoint x: 225, startPoint y: 256, endPoint x: 342, endPoint y: 236, distance: 118.7
click at [342, 236] on div "Applied Candidate Identified [PERSON_NAME] Program Manager Project Manager Allo…" at bounding box center [326, 332] width 607 height 468
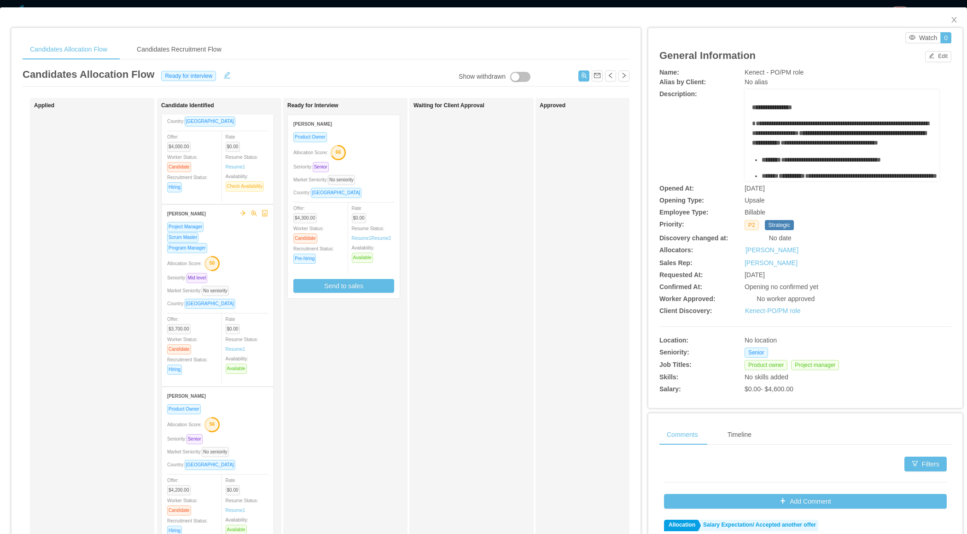
scroll to position [418, 0]
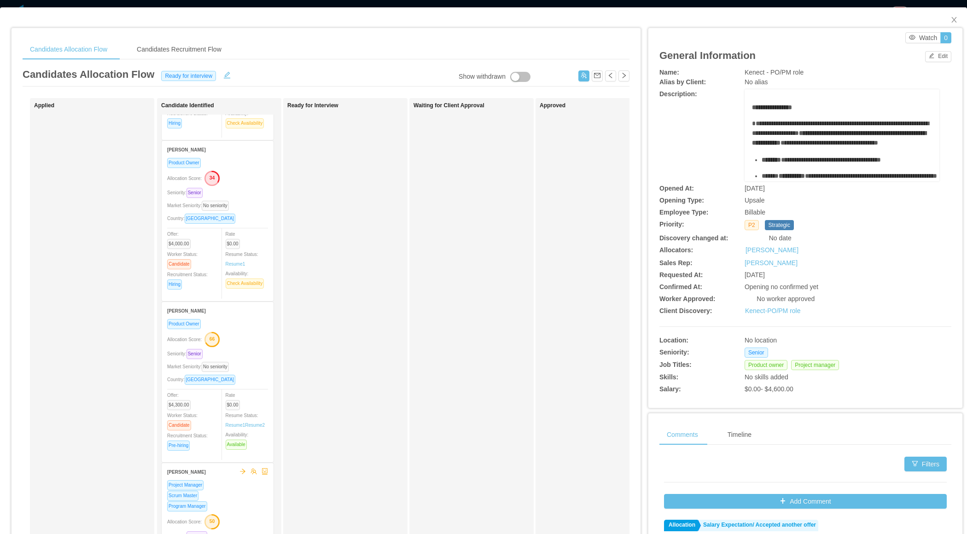
scroll to position [350, 0]
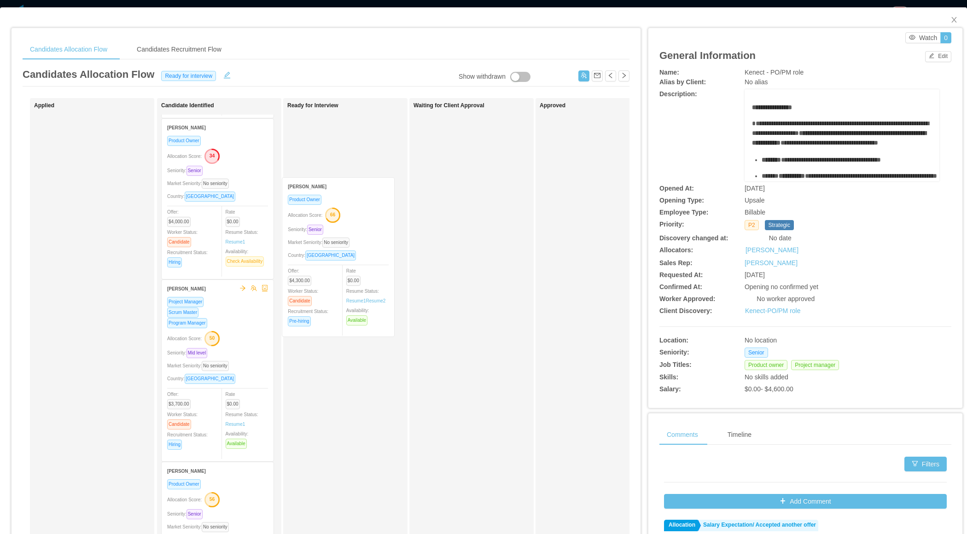
drag, startPoint x: 231, startPoint y: 349, endPoint x: 354, endPoint y: 232, distance: 170.3
click at [354, 232] on div "Applied Candidate Identified [PERSON_NAME] Program Manager Project Manager Allo…" at bounding box center [326, 332] width 607 height 468
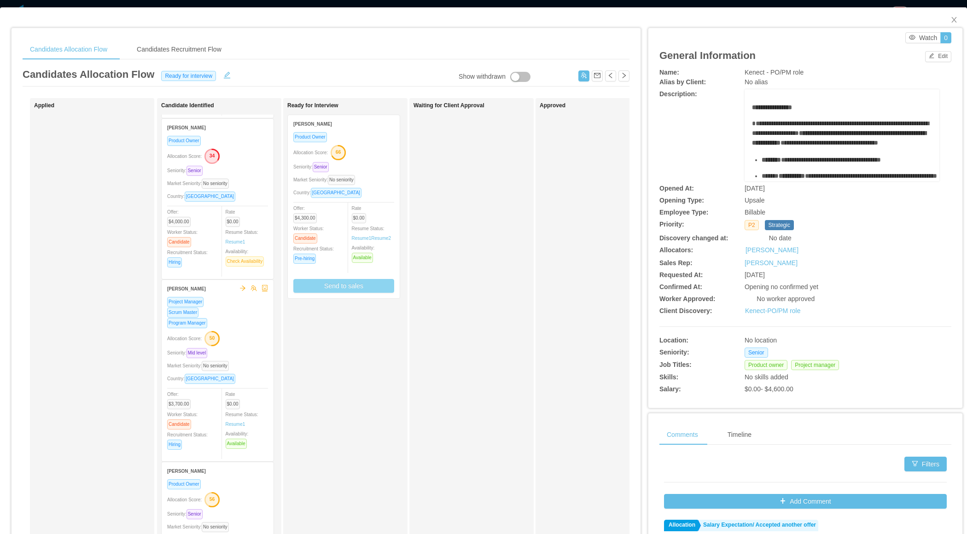
click at [340, 285] on button "Send to sales" at bounding box center [343, 286] width 101 height 14
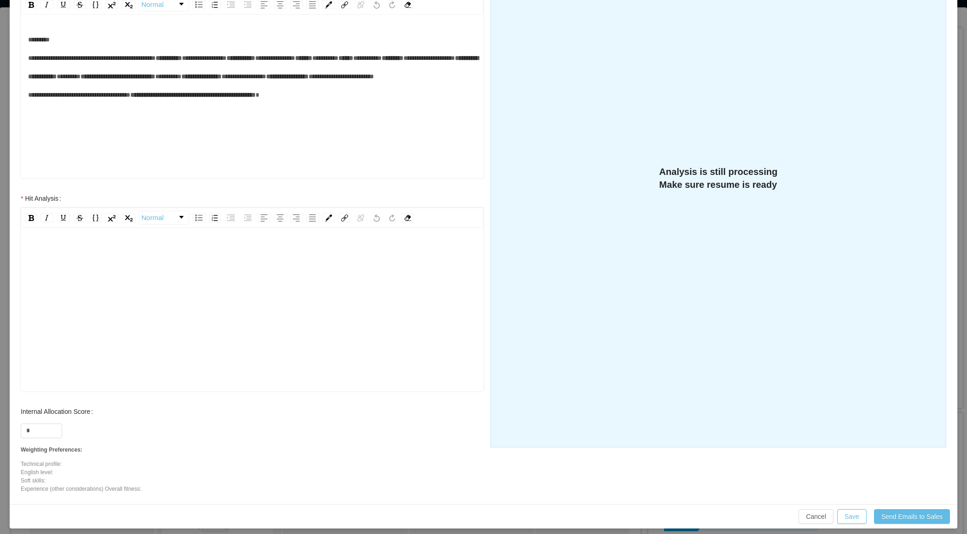
scroll to position [191, 0]
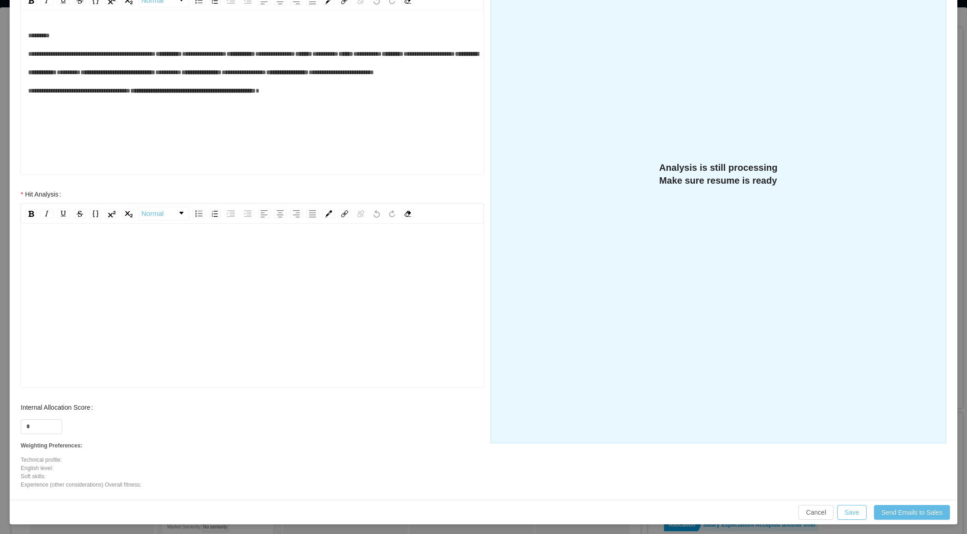
click at [215, 323] on div "rdw-editor" at bounding box center [252, 319] width 448 height 161
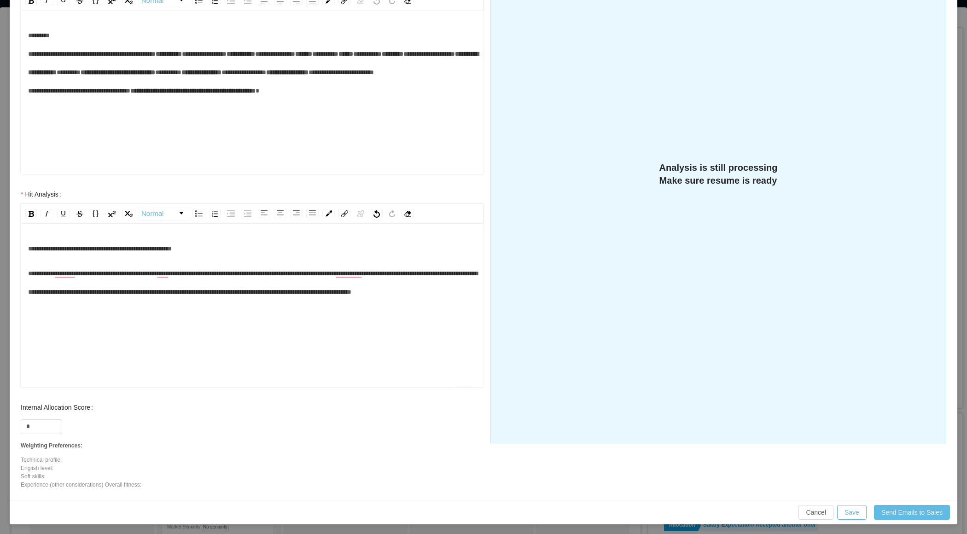
click at [224, 249] on div "**********" at bounding box center [252, 248] width 448 height 18
click at [167, 301] on div "**********" at bounding box center [252, 282] width 448 height 37
click at [44, 422] on input "*" at bounding box center [41, 427] width 41 height 14
type input "**"
click at [167, 301] on div "**********" at bounding box center [252, 282] width 448 height 37
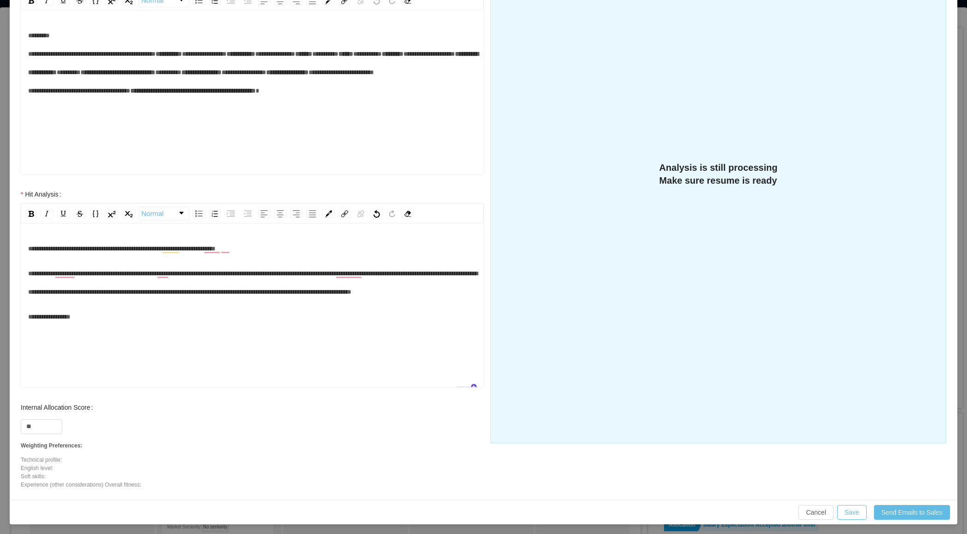
click at [129, 301] on div "**********" at bounding box center [252, 282] width 448 height 37
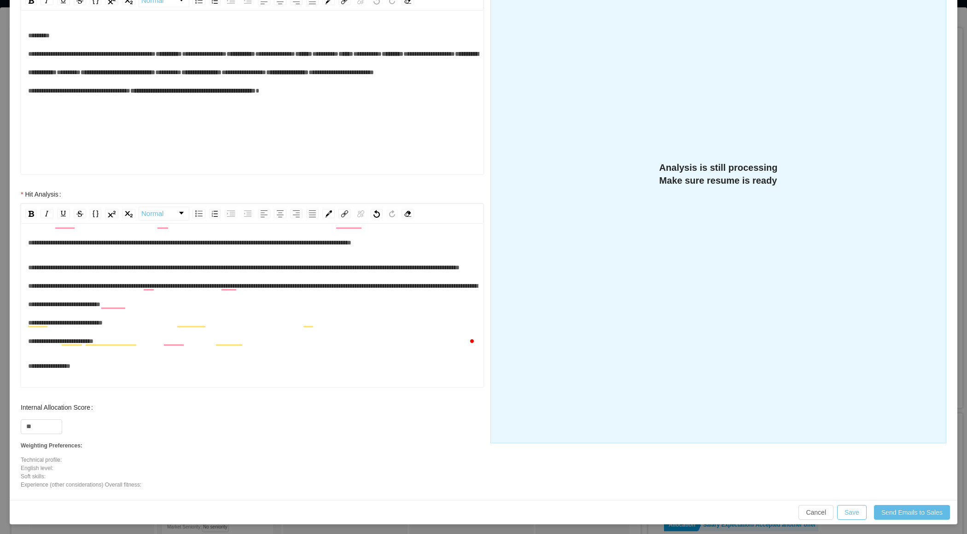
scroll to position [78, 0]
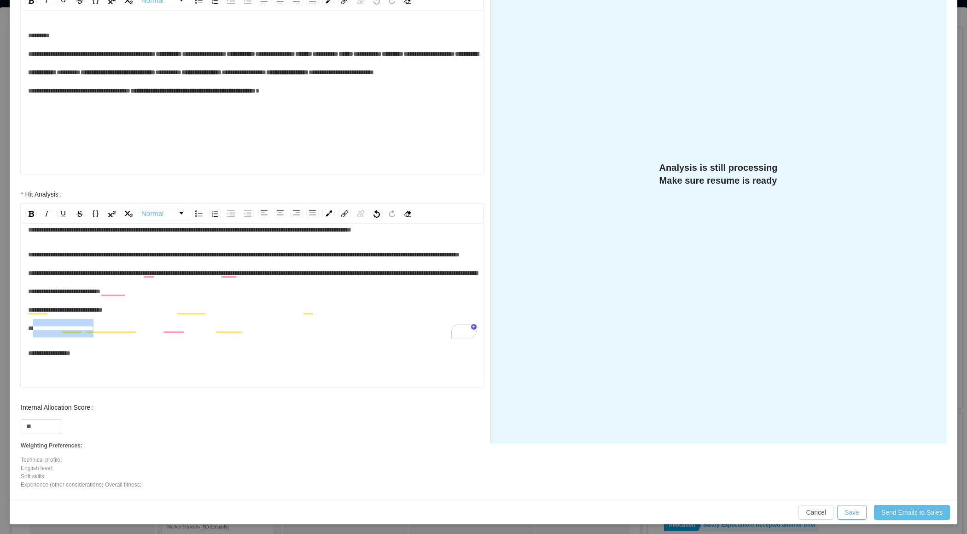
drag, startPoint x: 102, startPoint y: 348, endPoint x: 36, endPoint y: 348, distance: 65.8
click at [36, 338] on div "**********" at bounding box center [252, 291] width 448 height 92
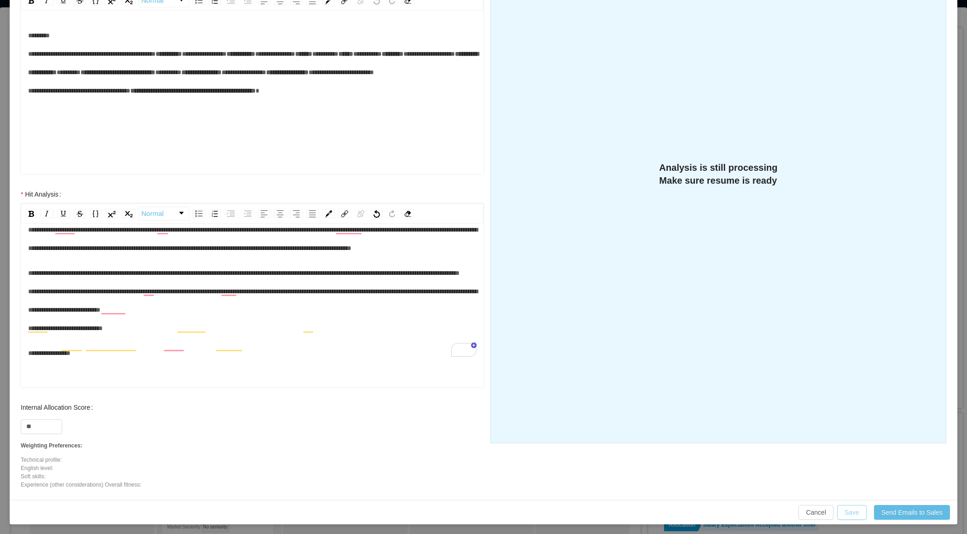
click at [848, 507] on button "Save" at bounding box center [851, 512] width 29 height 15
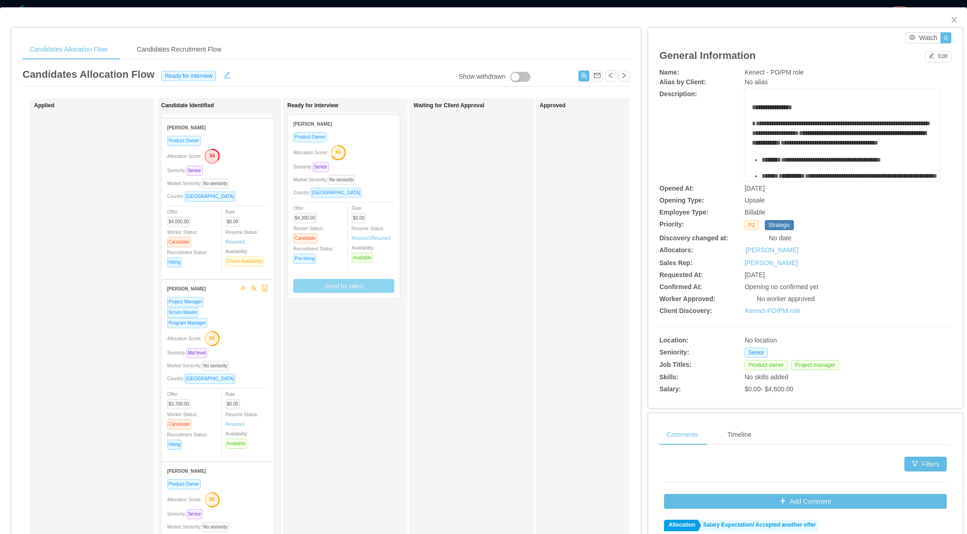
scroll to position [0, 0]
click at [387, 175] on div "Market Seniority: No seniority" at bounding box center [343, 180] width 101 height 11
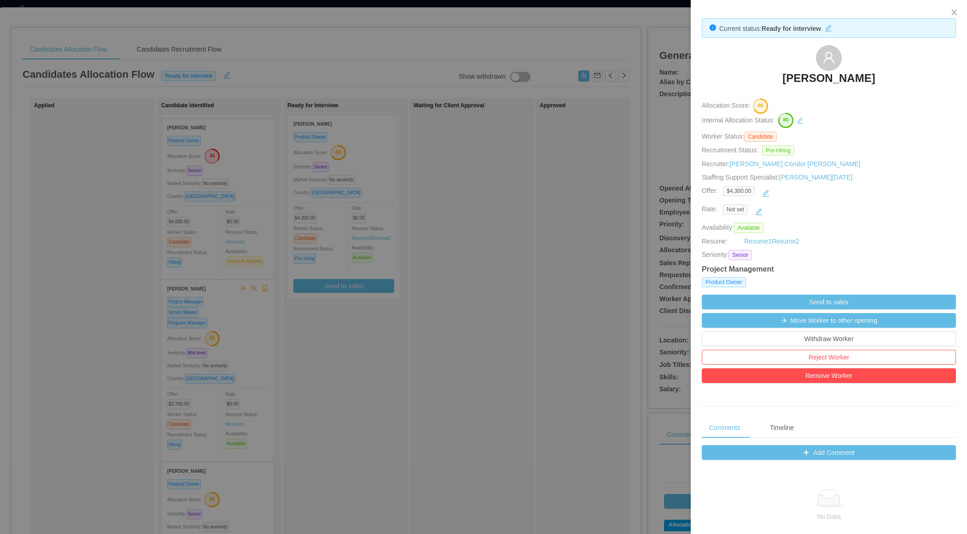
drag, startPoint x: 748, startPoint y: 72, endPoint x: 880, endPoint y: 82, distance: 132.6
click at [881, 82] on div "[PERSON_NAME]" at bounding box center [829, 68] width 254 height 46
copy h3 "[PERSON_NAME]"
click at [420, 250] on div at bounding box center [483, 267] width 967 height 534
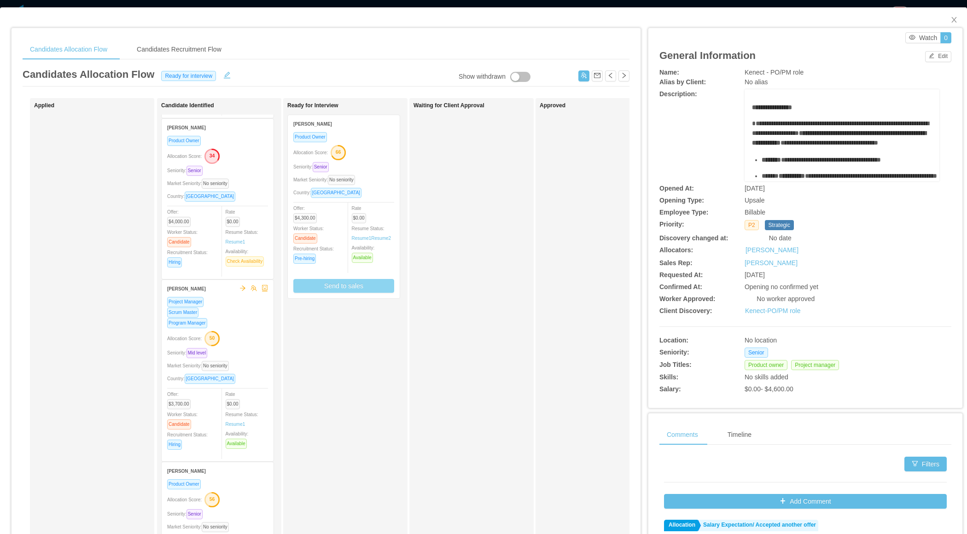
click at [347, 280] on button "Send to sales" at bounding box center [343, 286] width 101 height 14
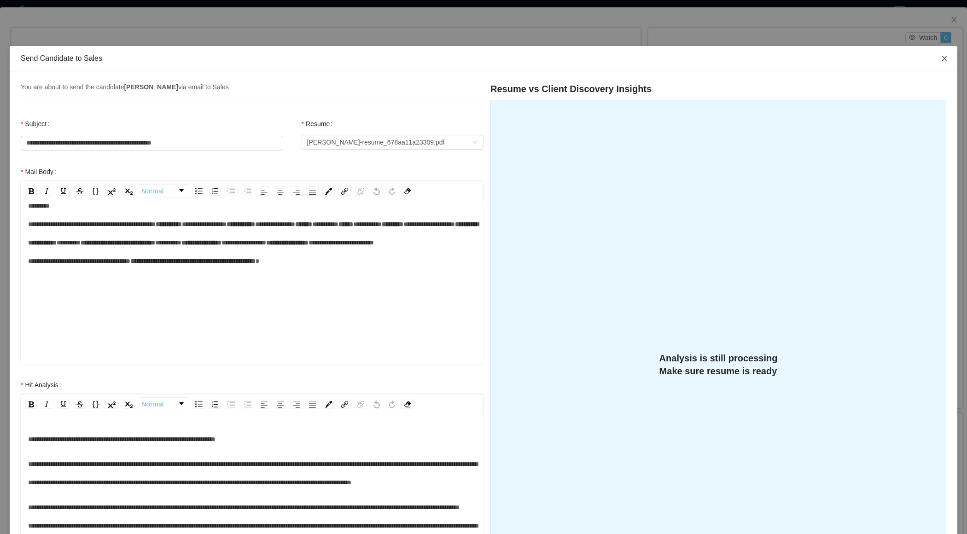
click at [945, 61] on icon "icon: close" at bounding box center [944, 58] width 7 height 7
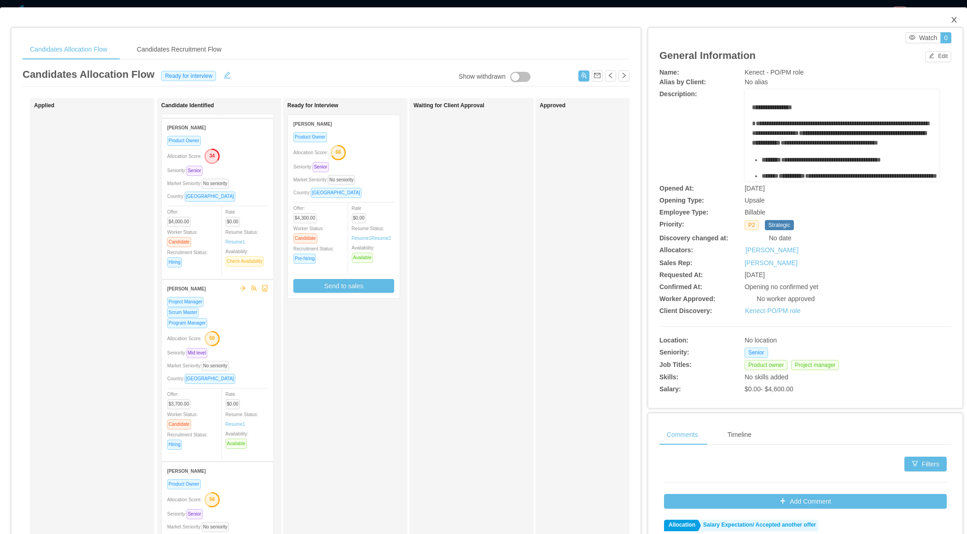
click at [956, 19] on icon "icon: close" at bounding box center [953, 19] width 7 height 7
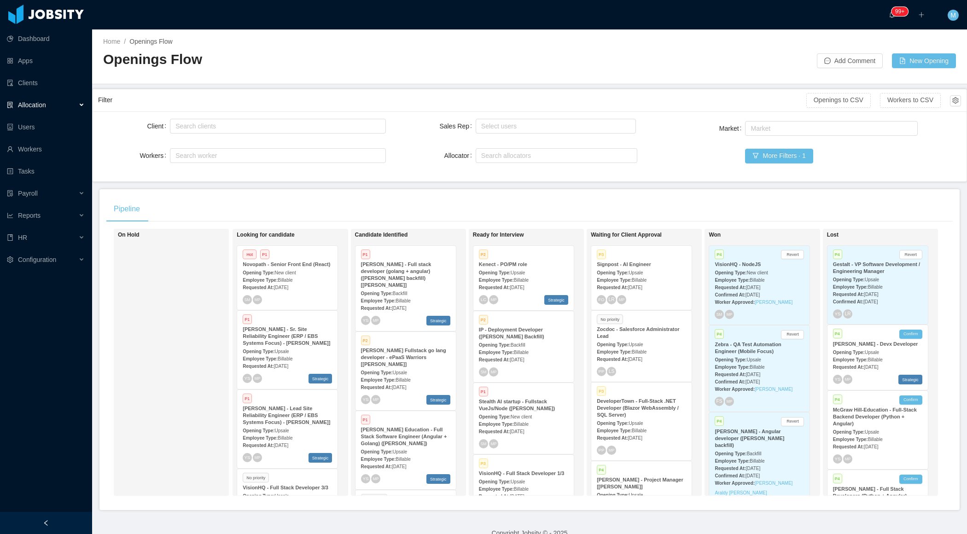
click at [43, 530] on div at bounding box center [46, 523] width 92 height 22
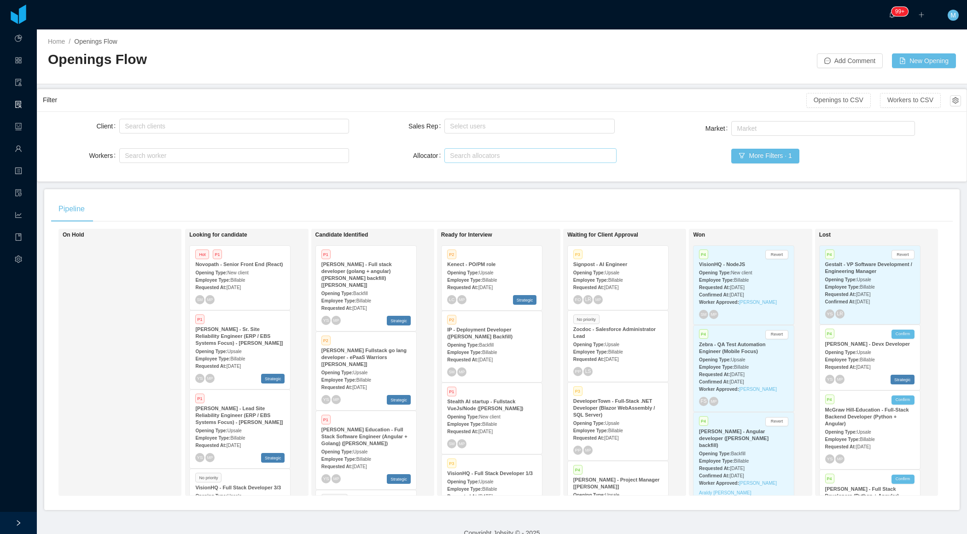
click at [473, 153] on div "Search allocators" at bounding box center [528, 155] width 157 height 9
type input "***"
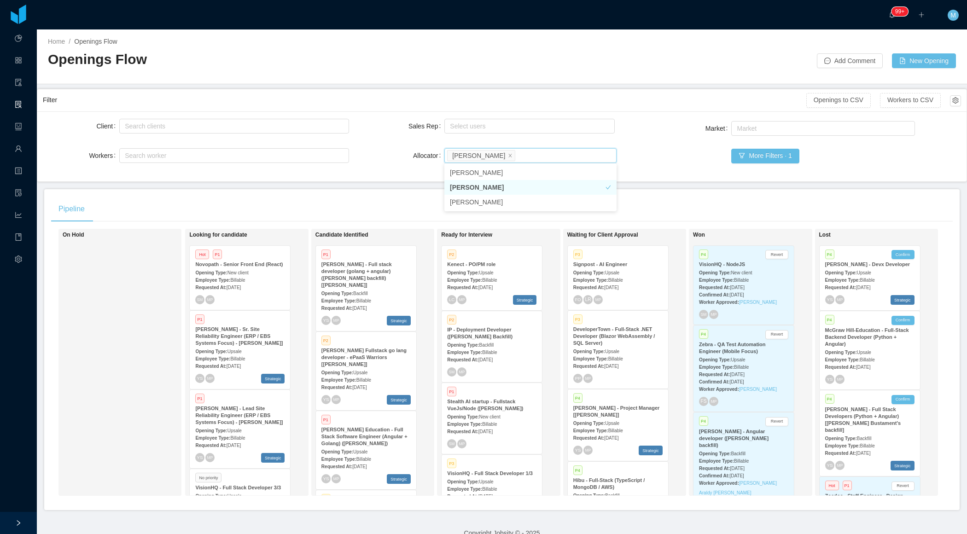
click at [459, 187] on li "[PERSON_NAME]" at bounding box center [530, 187] width 172 height 15
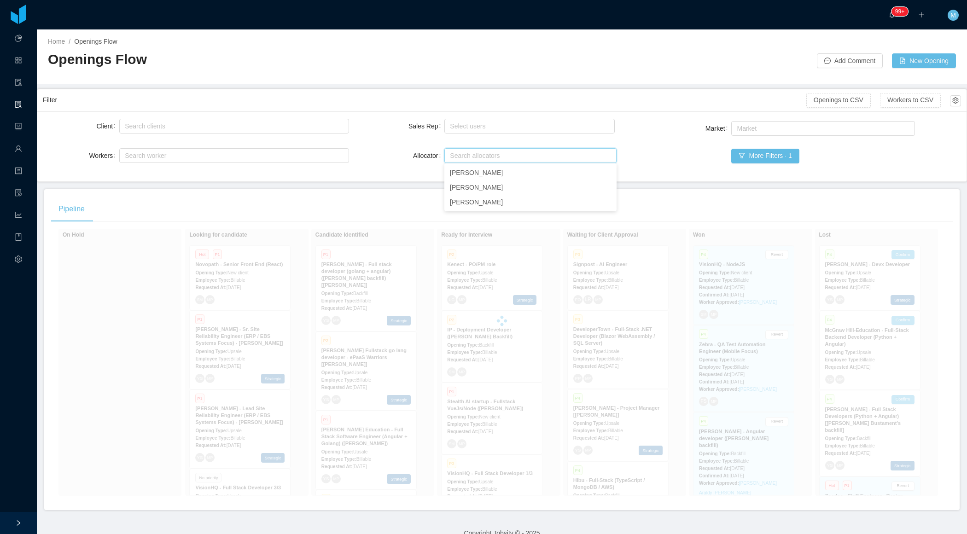
click at [501, 74] on div "Openings Flow" at bounding box center [275, 63] width 454 height 26
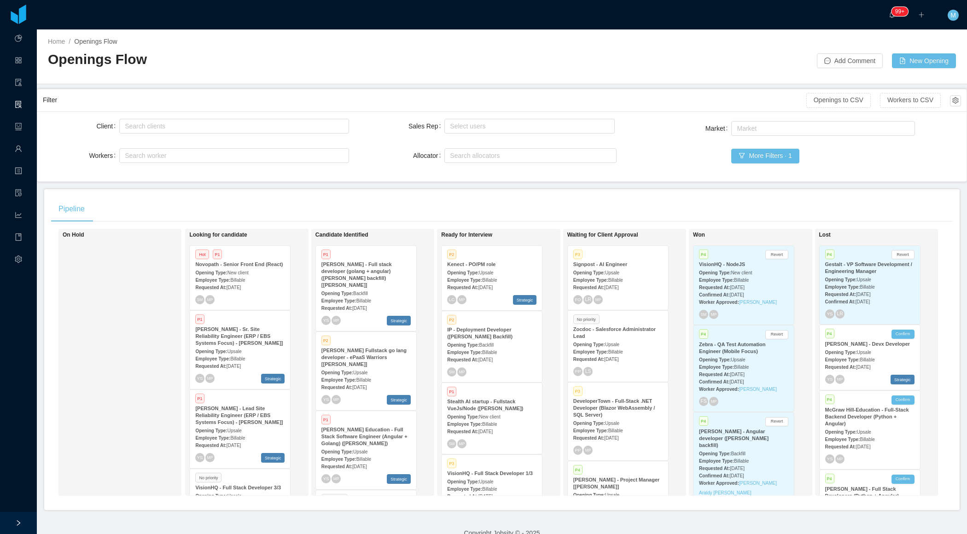
click at [134, 349] on div "On Hold" at bounding box center [127, 362] width 129 height 259
